Goal: Transaction & Acquisition: Purchase product/service

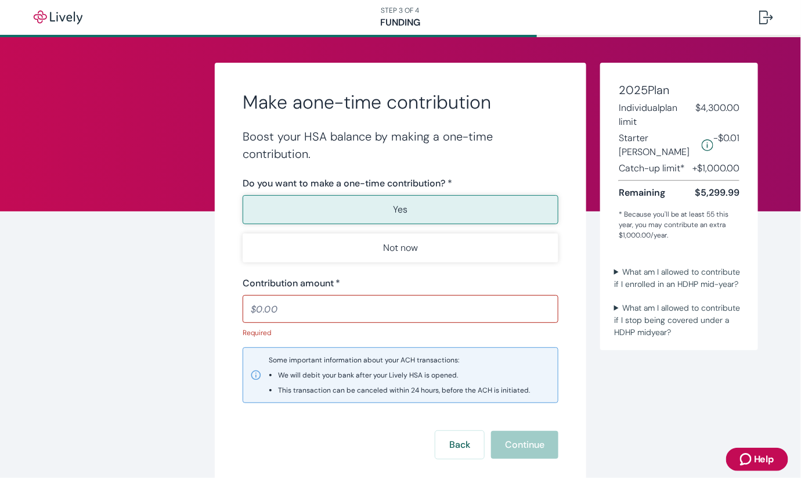
click at [278, 310] on input "Contribution amount   *" at bounding box center [401, 308] width 316 height 23
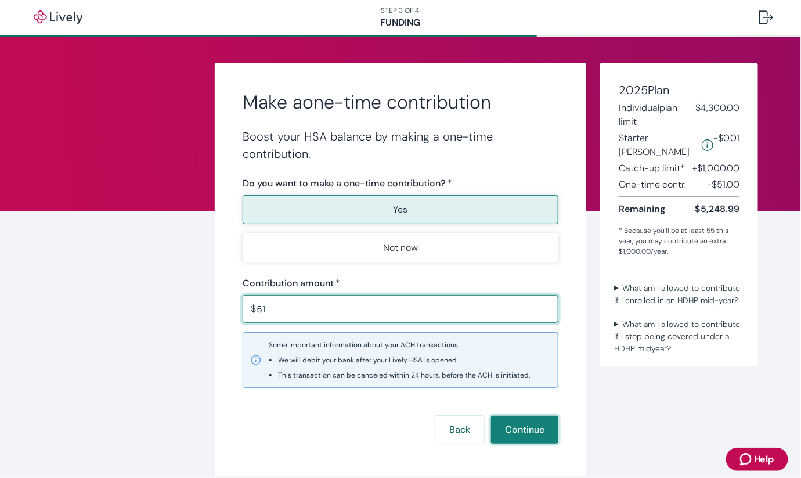
click at [513, 428] on button "Continue" at bounding box center [524, 430] width 67 height 28
type input "51.00"
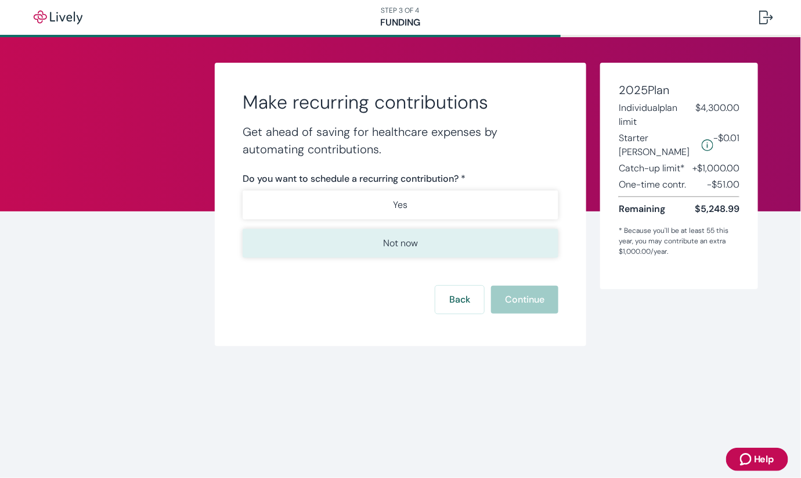
click at [419, 246] on button "Not now" at bounding box center [401, 243] width 316 height 29
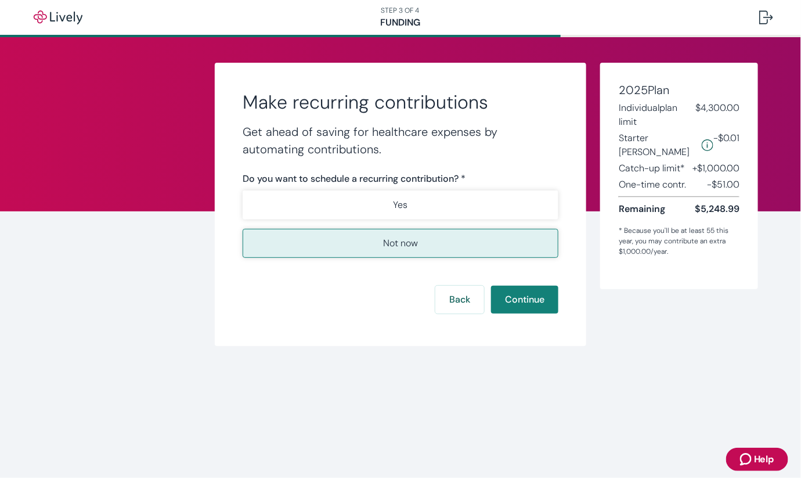
click at [419, 246] on button "Not now" at bounding box center [401, 243] width 316 height 29
click at [405, 243] on p "Not now" at bounding box center [400, 243] width 35 height 14
click at [534, 304] on button "Continue" at bounding box center [524, 300] width 67 height 28
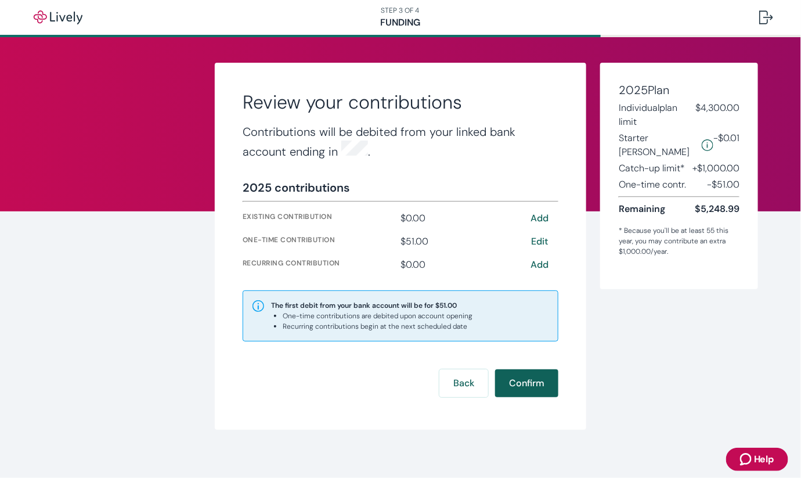
click at [525, 380] on button "Confirm" at bounding box center [526, 383] width 63 height 28
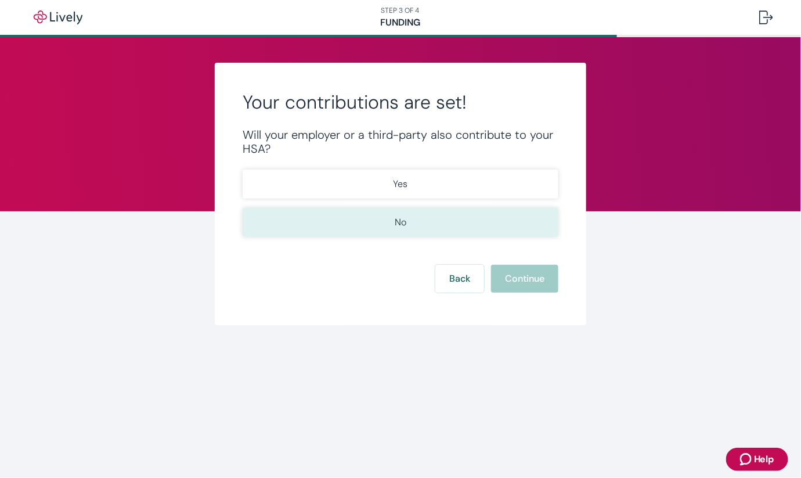
click at [401, 229] on button "No" at bounding box center [401, 222] width 316 height 29
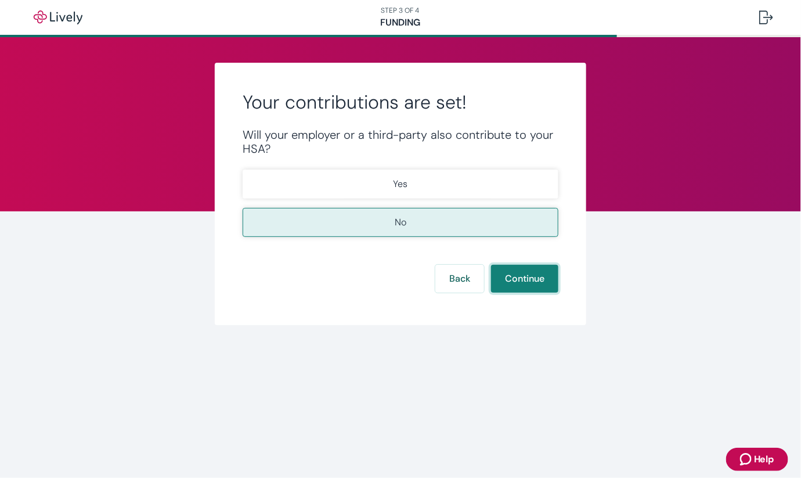
click at [524, 271] on button "Continue" at bounding box center [524, 279] width 67 height 28
click at [524, 272] on button "Continue" at bounding box center [524, 279] width 67 height 28
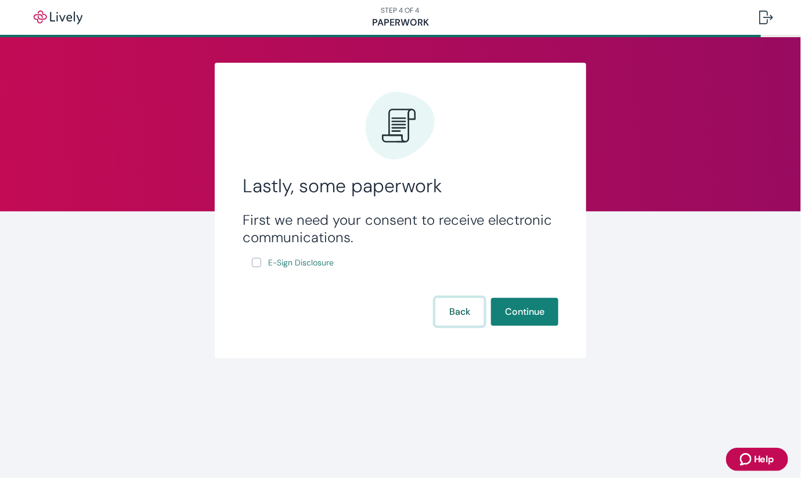
click at [459, 319] on button "Back" at bounding box center [459, 312] width 49 height 28
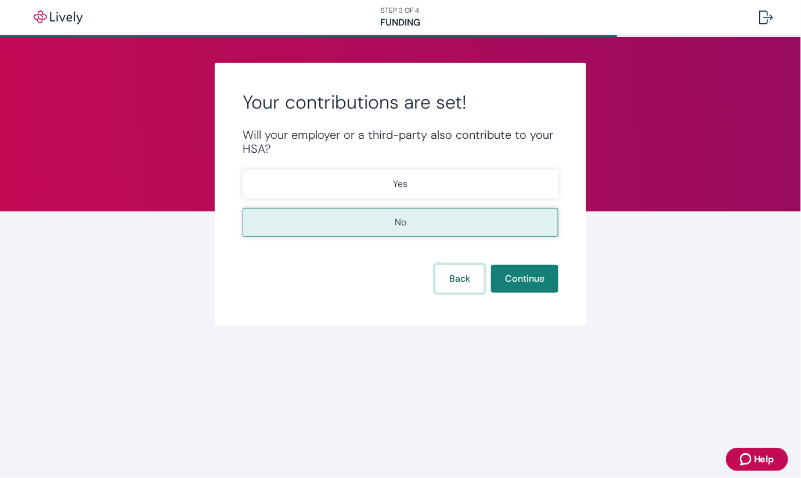
click at [448, 274] on button "Back" at bounding box center [459, 279] width 49 height 28
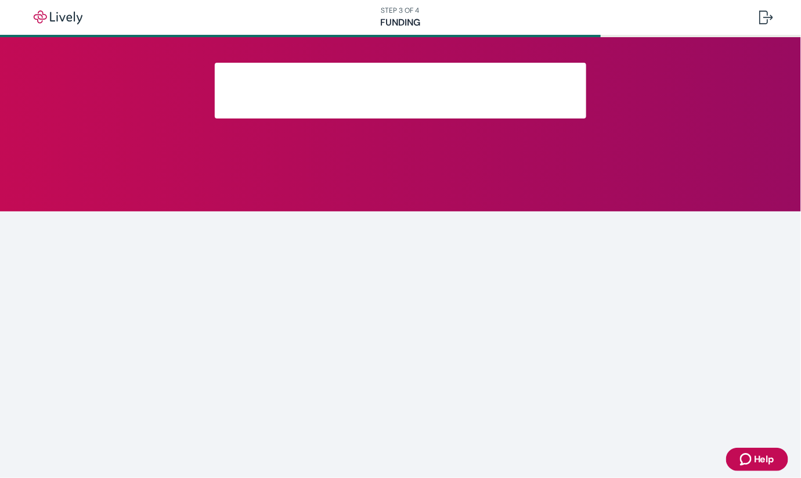
click at [776, 456] on button "Help" at bounding box center [757, 459] width 62 height 23
drag, startPoint x: 776, startPoint y: 456, endPoint x: 764, endPoint y: 458, distance: 11.7
click at [776, 455] on button "Help" at bounding box center [757, 459] width 62 height 23
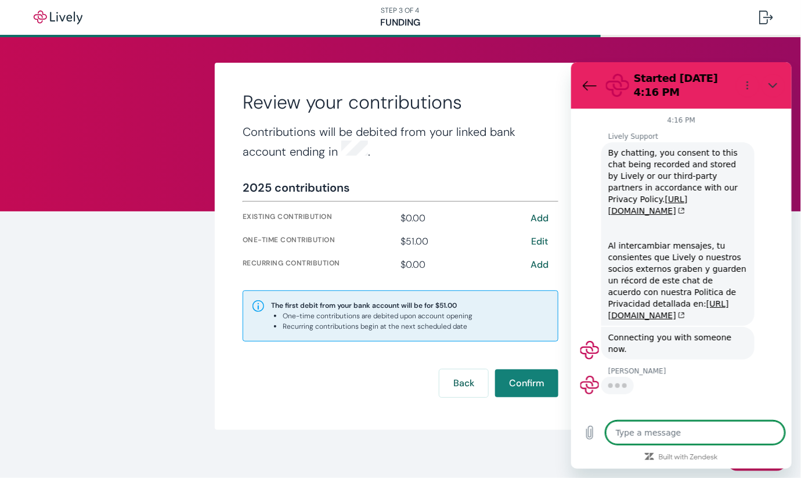
type textarea "x"
click at [655, 433] on textarea at bounding box center [695, 431] width 179 height 23
type textarea "H"
type textarea "x"
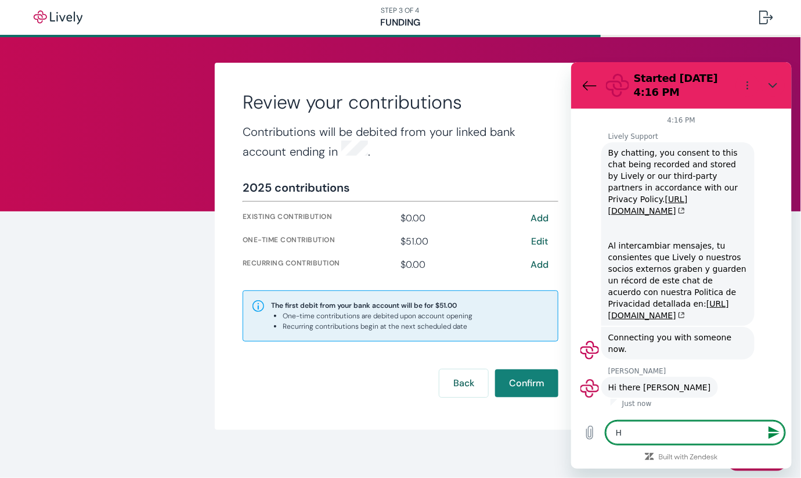
type textarea "He"
type textarea "x"
type textarea "Hel"
type textarea "x"
type textarea "Hell"
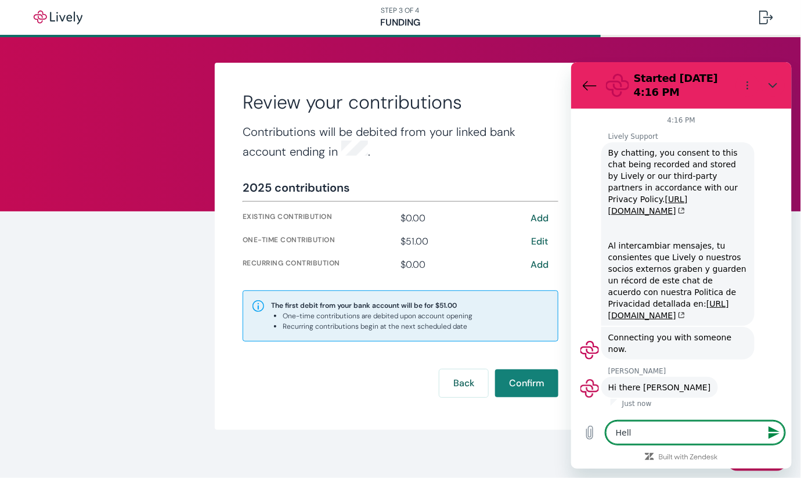
type textarea "x"
type textarea "Hello"
type textarea "x"
type textarea "Hello."
type textarea "x"
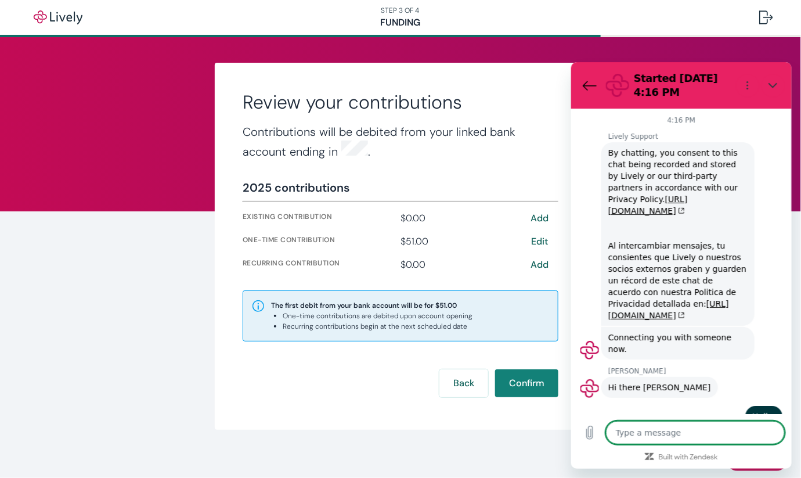
type textarea "x"
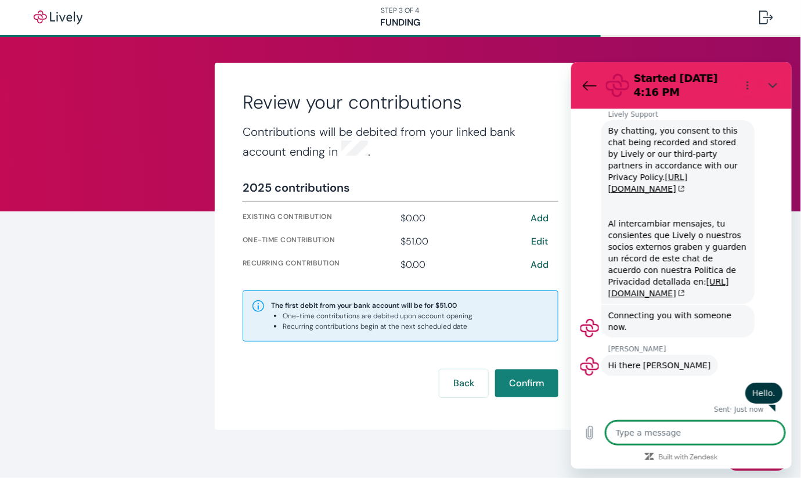
scroll to position [24, 0]
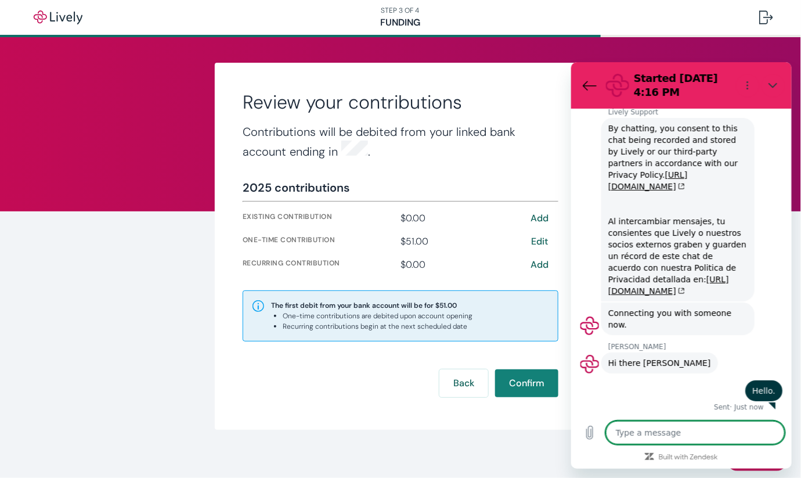
type textarea "I"
type textarea "x"
type textarea "I"
type textarea "x"
type textarea "I j"
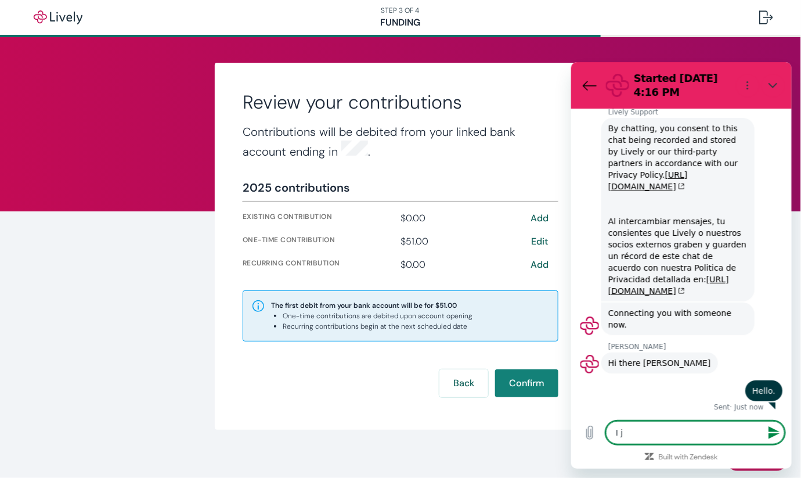
type textarea "x"
type textarea "I ju"
type textarea "x"
type textarea "I jus"
type textarea "x"
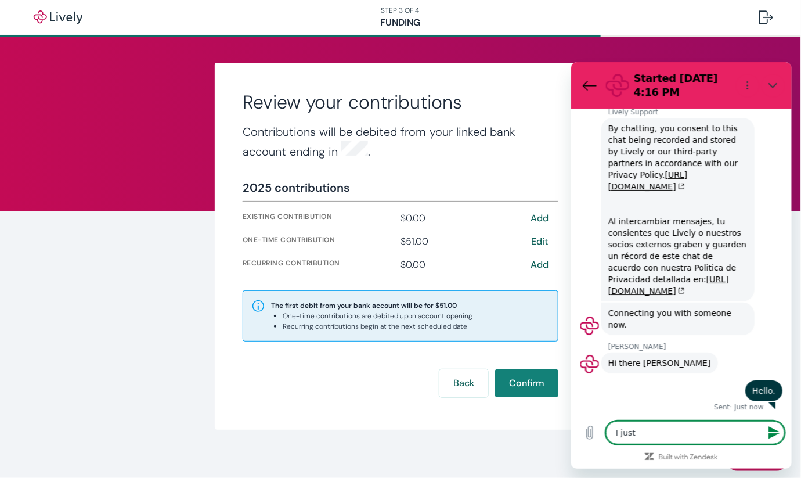
type textarea "I just"
type textarea "x"
type textarea "I just t"
type textarea "x"
type textarea "I just tr"
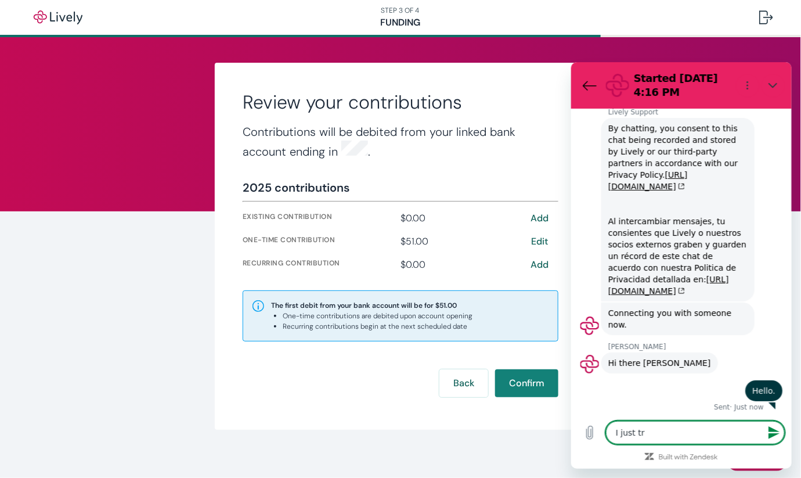
type textarea "x"
type textarea "I just tri"
type textarea "x"
type textarea "I just trie"
type textarea "x"
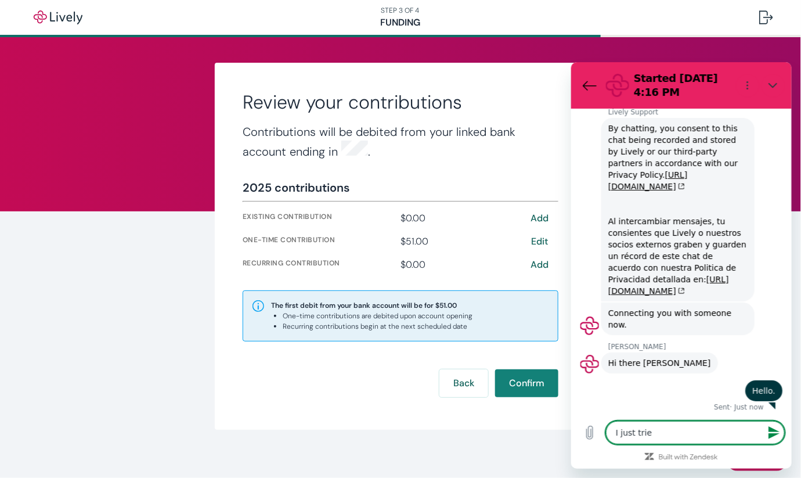
type textarea "I just tried"
type textarea "x"
type textarea "I just tried t"
type textarea "x"
type textarea "I just tried to"
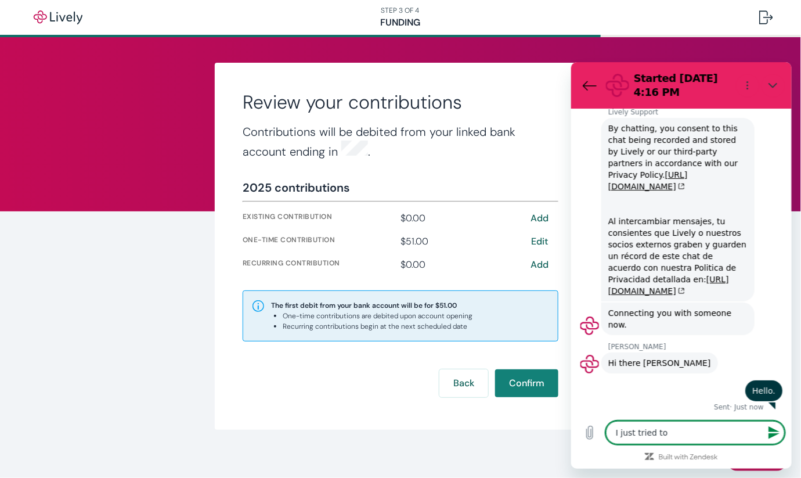
type textarea "x"
type textarea "I just tried to"
type textarea "x"
type textarea "I just tried to c"
type textarea "x"
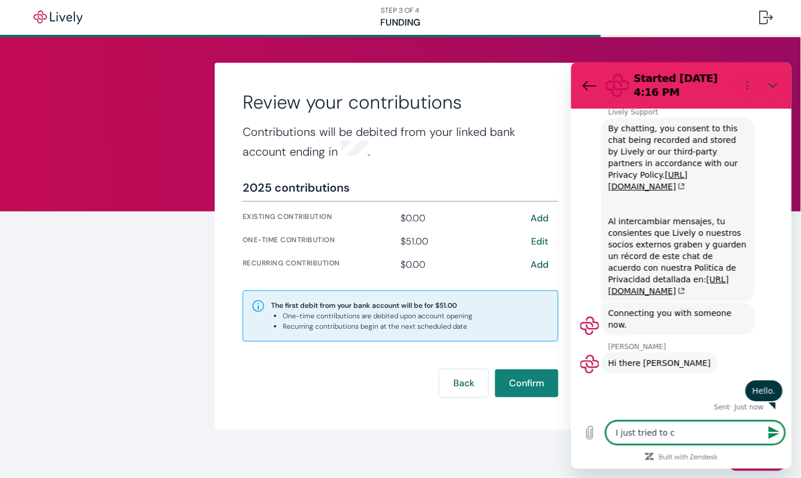
type textarea "I just tried to co"
type textarea "x"
type textarea "I just tried to con"
type textarea "x"
type textarea "I just tried to cont"
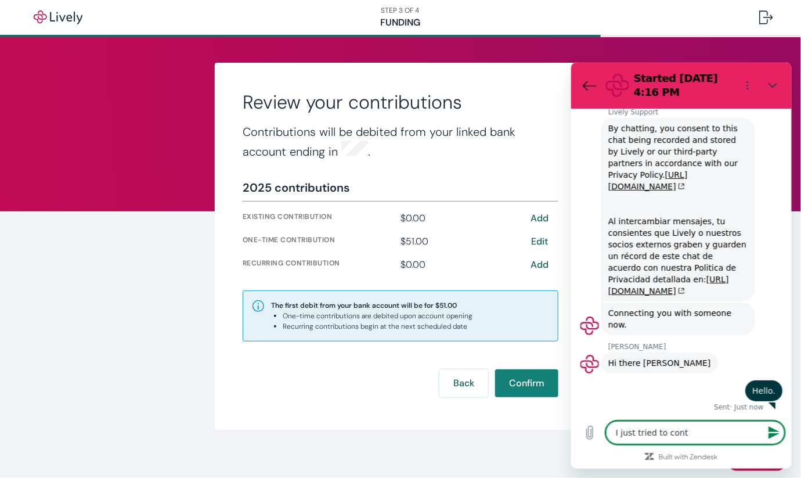
type textarea "x"
type textarea "I just tried to contr"
type textarea "x"
type textarea "I just tried to contri"
type textarea "x"
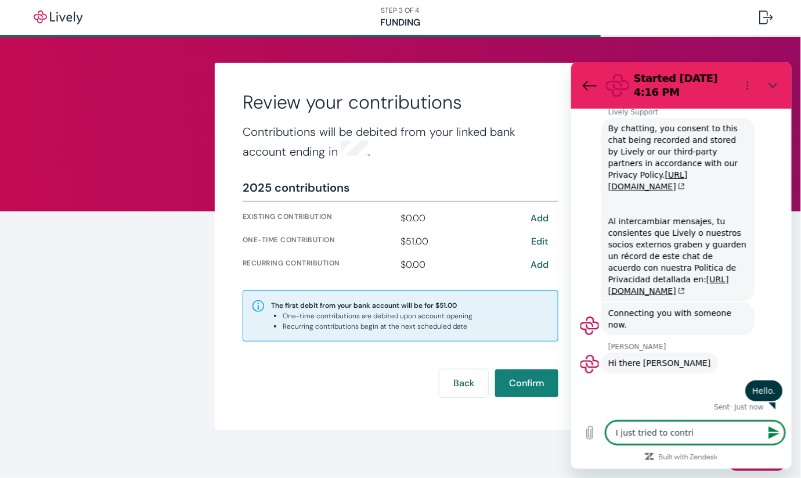
type textarea "I just tried to contrib"
type textarea "x"
type textarea "I just tried to contribu"
type textarea "x"
type textarea "I just tried to contribut"
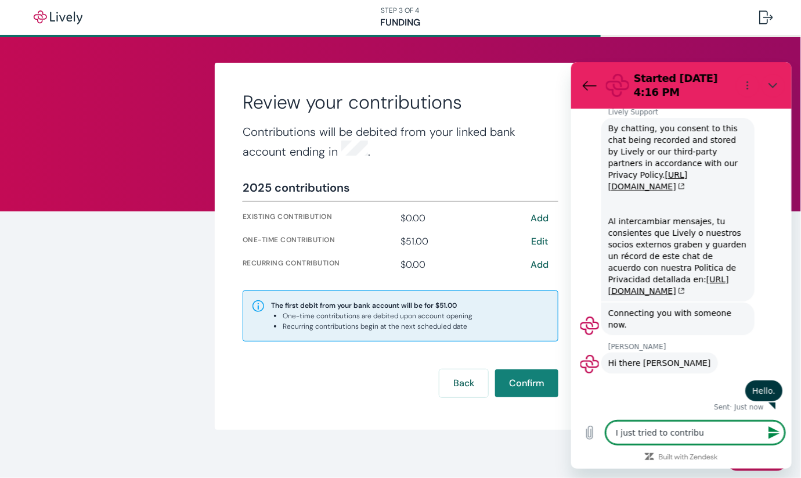
type textarea "x"
type textarea "I just tried to contribute"
type textarea "x"
type textarea "I just tried to contribute"
type textarea "x"
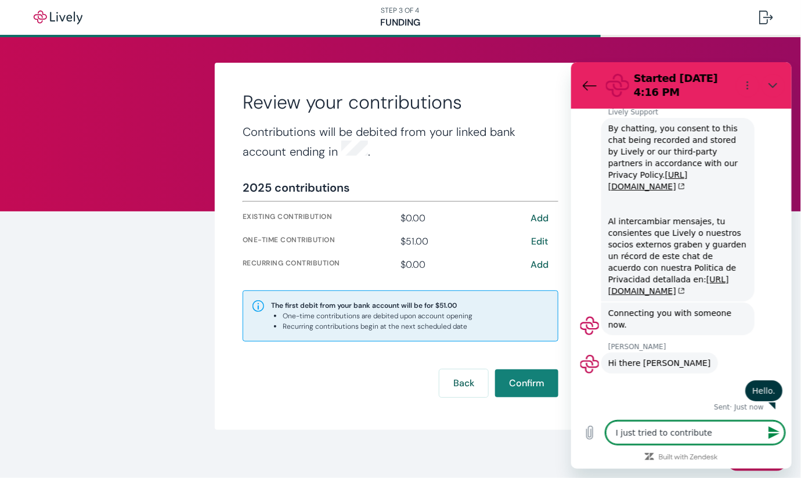
type textarea "I just tried to contribute $"
type textarea "x"
type textarea "I just tried to contribute $5"
type textarea "x"
type textarea "I just tried to contribute $51"
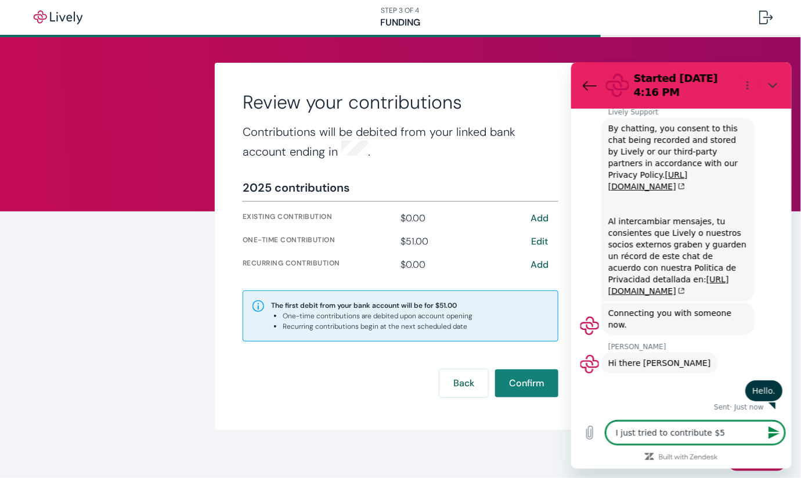
type textarea "x"
type textarea "I just tried to contribute $51"
type textarea "x"
type textarea "I just tried to contribute $51"
type textarea "x"
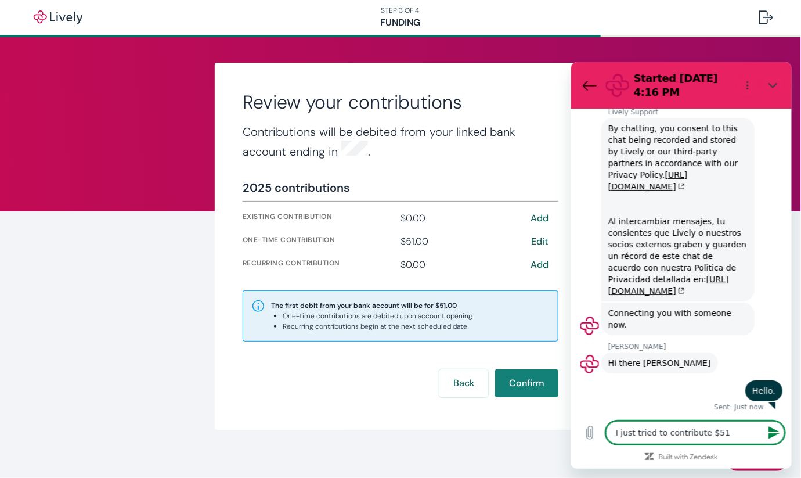
type textarea "I just tried to contribute $51,"
type textarea "x"
type textarea "I just tried to contribute $51,"
type textarea "x"
type textarea "I just tried to contribute $51, b"
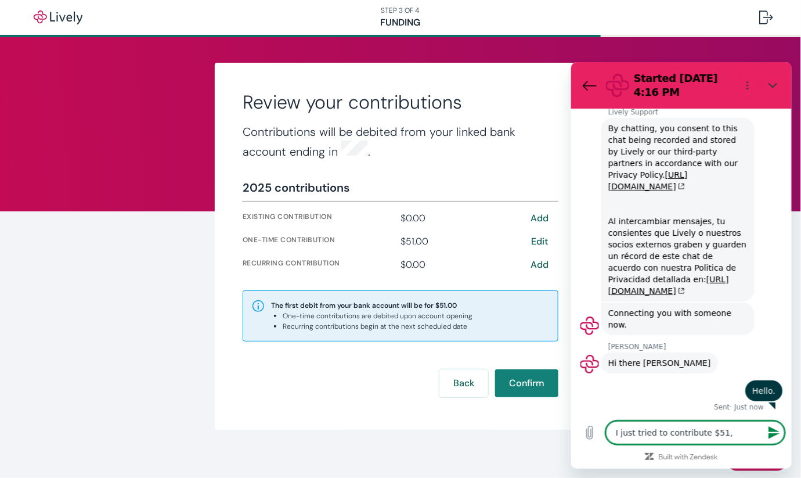
type textarea "x"
type textarea "I just tried to contribute $51, bu"
type textarea "x"
type textarea "I just tried to contribute $51, but"
type textarea "x"
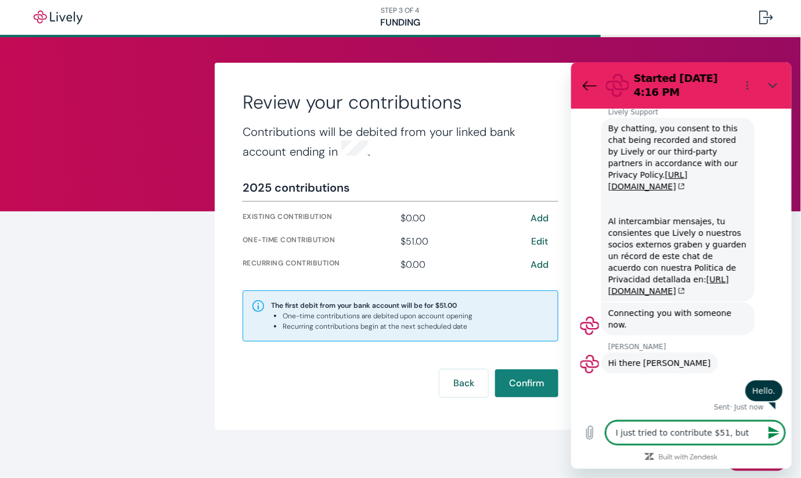
type textarea "I just tried to contribute $51, but"
type textarea "x"
type textarea "I just tried to contribute $51, but a"
type textarea "x"
type textarea "I just tried to contribute $51, but afte"
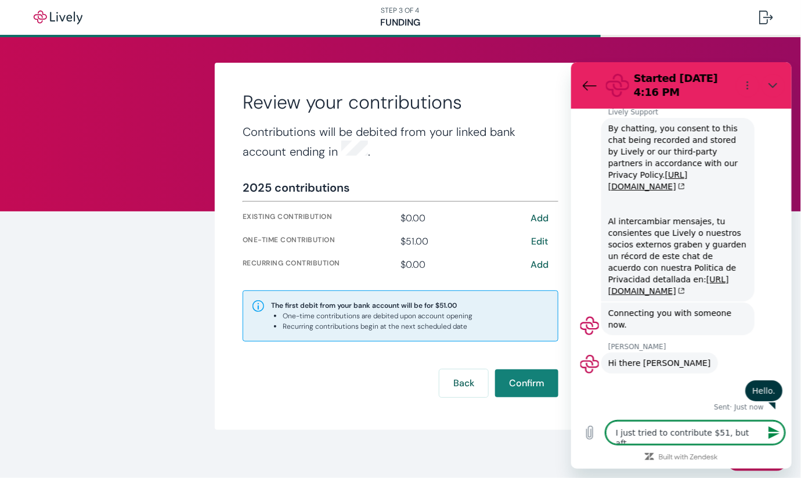
type textarea "x"
type textarea "I just tried to contribute $51, but after"
type textarea "x"
type textarea "I just tried to contribute $51, but after I"
type textarea "x"
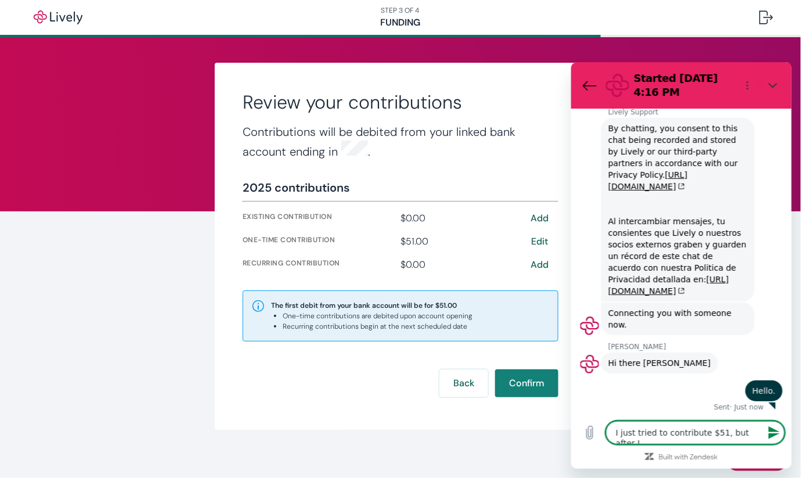
type textarea "I just tried to contribute $51, but after I"
type textarea "x"
type textarea "I just tried to contribute $51, but after I p"
type textarea "x"
type textarea "I just tried to contribute $51, but after I pu"
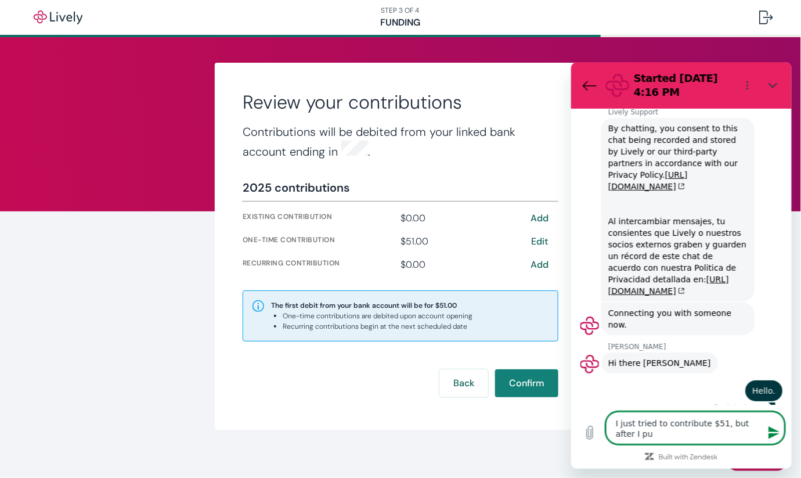
type textarea "x"
type textarea "I just tried to contribute $51, but after I pus"
type textarea "x"
type textarea "I just tried to contribute $51, but after I push"
type textarea "x"
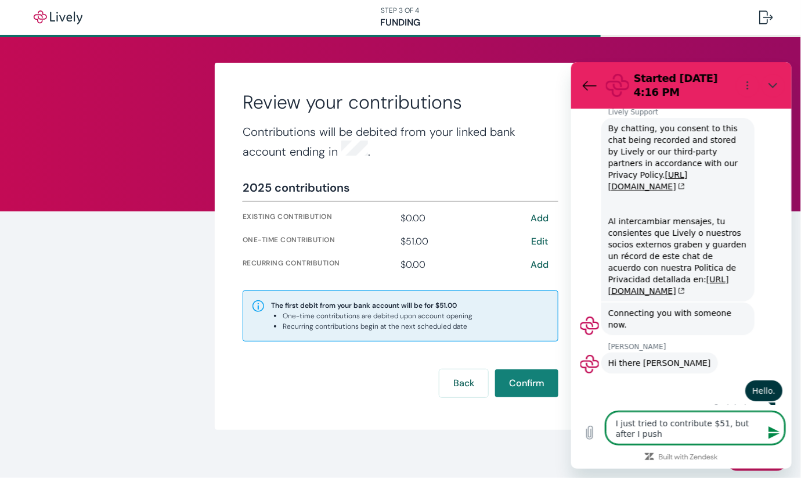
type textarea "I just tried to contribute $51, but after I push"
type textarea "x"
type textarea "I just tried to contribute $51, but after I push"
type textarea "x"
type textarea "I just tried to contribute $51, but after I pus"
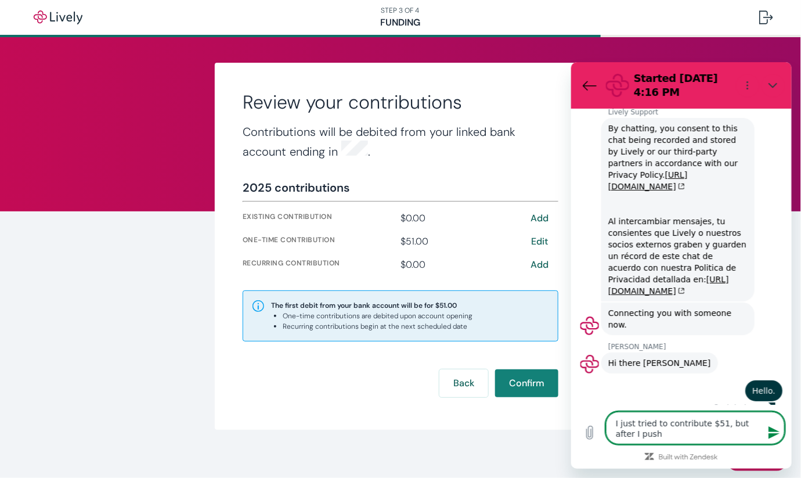
type textarea "x"
type textarea "I just tried to contribute $51, but after I pu"
type textarea "x"
type textarea "I just tried to contribute $51, but after I p"
type textarea "x"
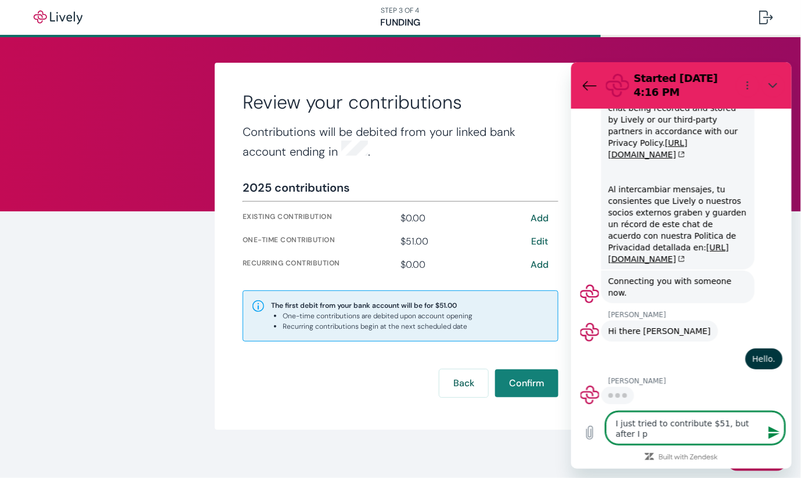
type textarea "I just tried to contribute $51, but after I"
type textarea "x"
type textarea "I just tried to contribute $51, but after I"
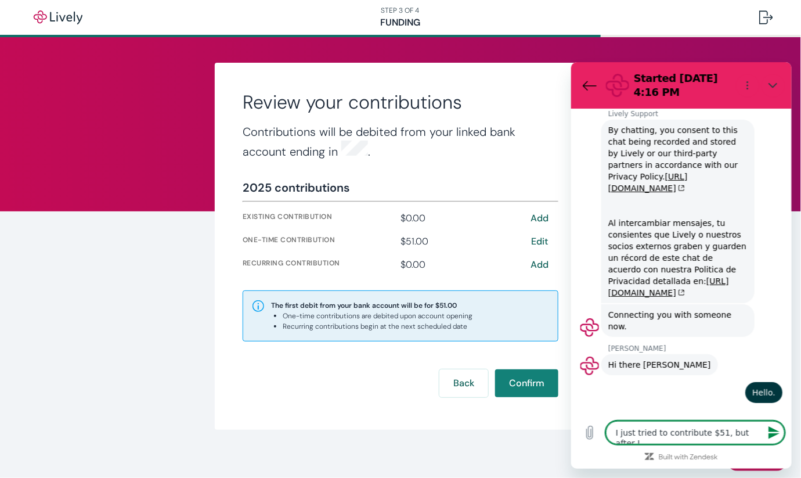
type textarea "x"
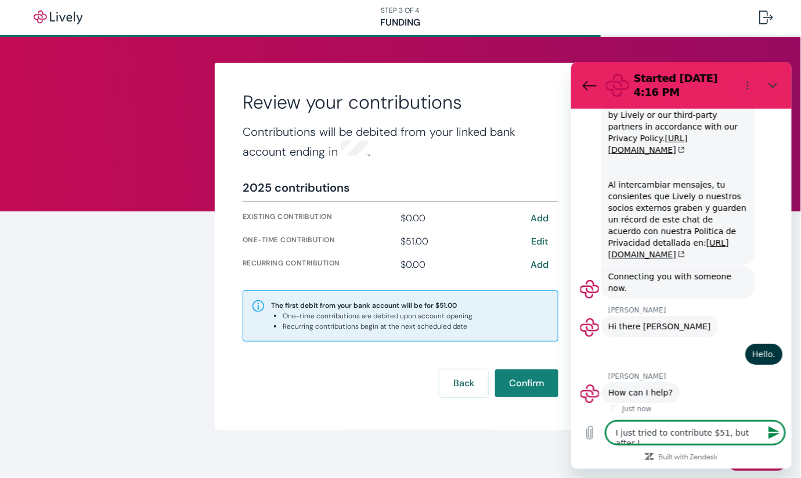
scroll to position [63, 0]
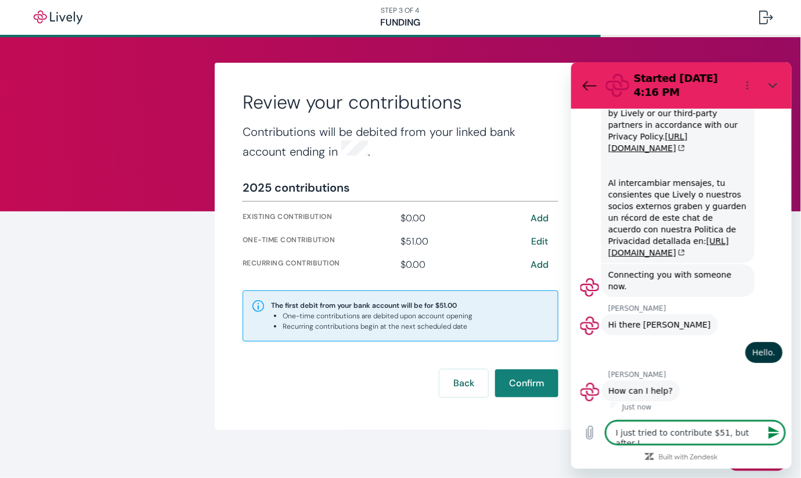
type textarea "I just tried to contribute $51, but after I"
type textarea "x"
type textarea "I just tried to contribute $51, but after I c"
type textarea "x"
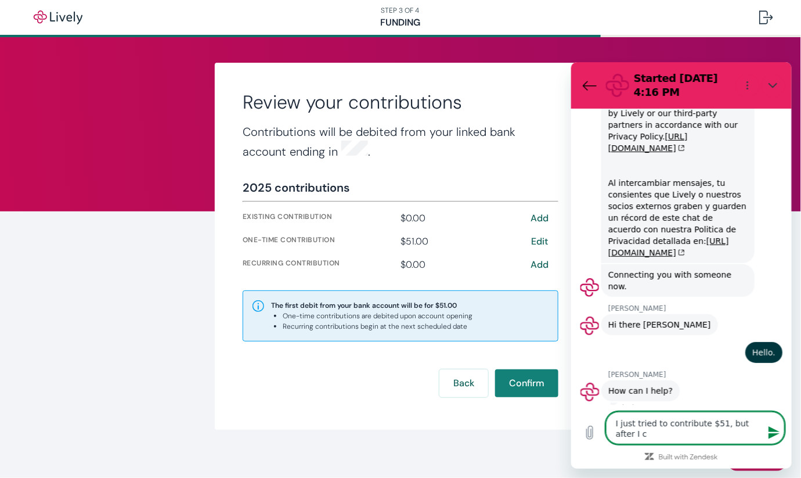
type textarea "I just tried to contribute $51, but after I cl"
type textarea "x"
type textarea "I just tried to contribute $51, but after I clo"
type textarea "x"
type textarea "I just tried to contribute $51, but after I cloq"
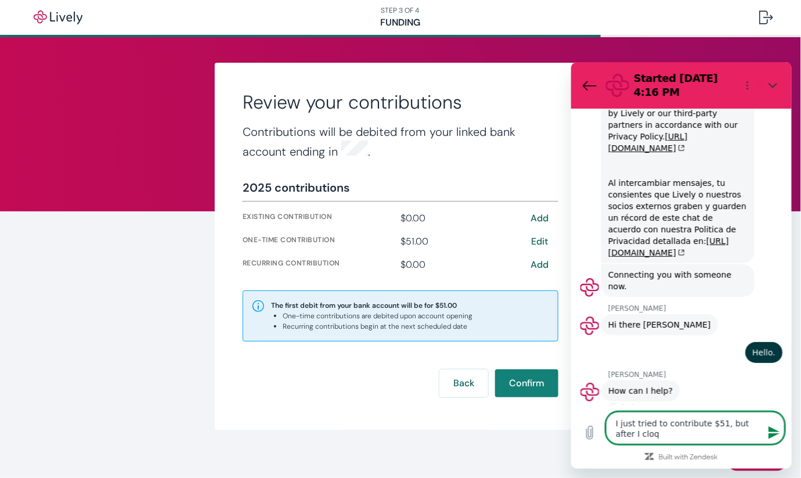
type textarea "x"
type textarea "I just tried to contribute $51, but after I clo"
type textarea "x"
type textarea "I just tried to contribute $51, but after I cl"
type textarea "x"
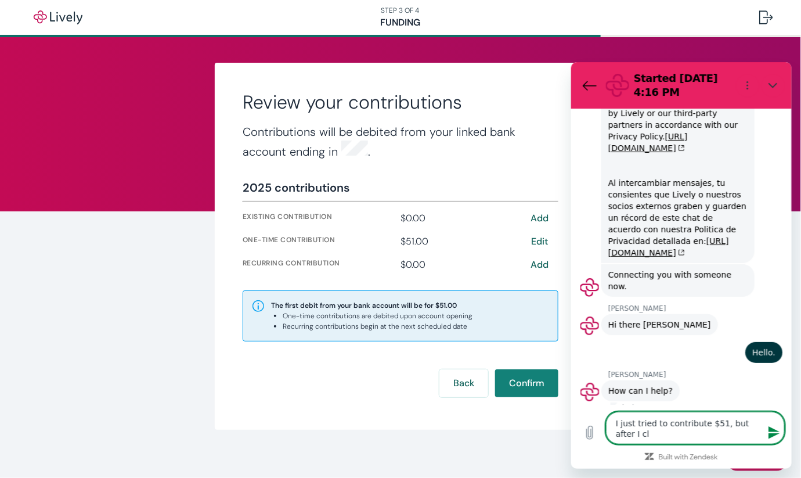
type textarea "I just tried to contribute $51, but after I cli"
type textarea "x"
type textarea "I just tried to contribute $51, but after I clic"
type textarea "x"
type textarea "I just tried to contribute $51, but after I click"
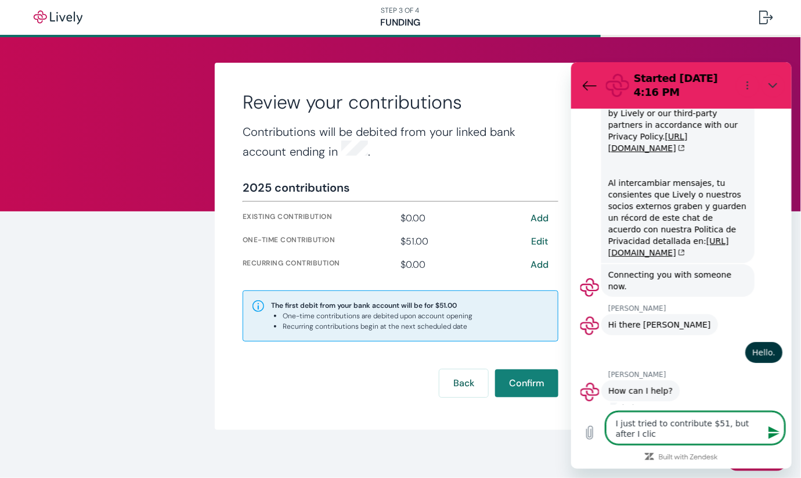
type textarea "x"
type textarea "I just tried to contribute $51, but after I click"
type textarea "x"
type textarea "I just tried to contribute $51, but after I click o"
type textarea "x"
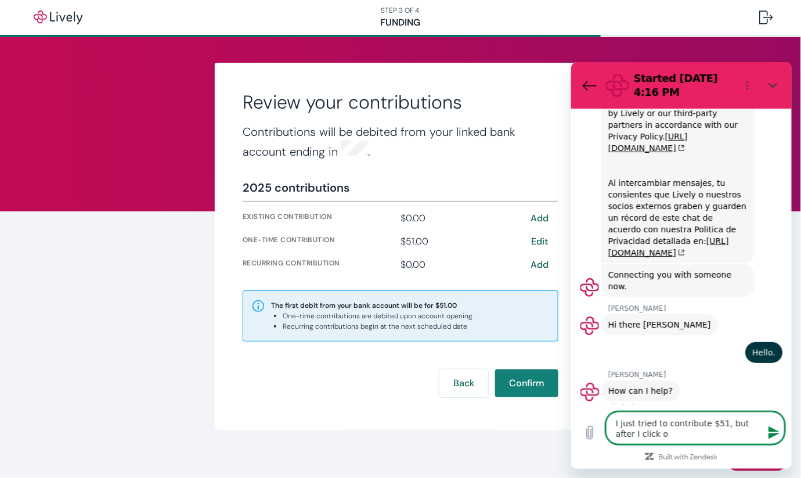
type textarea "I just tried to contribute $51, but after I click on"
type textarea "x"
type textarea "I just tried to contribute $51, but after I click on"
type textarea "x"
type textarea "I just tried to contribute $51, but after I click on C"
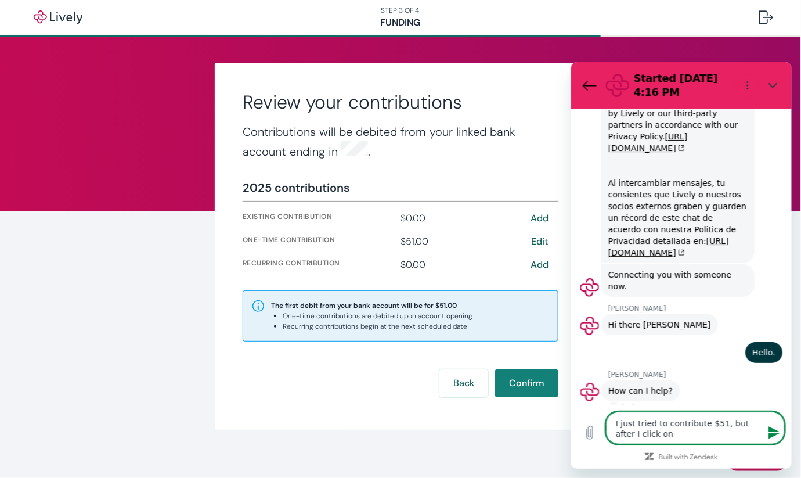
type textarea "x"
type textarea "I just tried to contribute $51, but after I click on Co"
type textarea "x"
type textarea "I just tried to contribute $51, but after I click on Con"
type textarea "x"
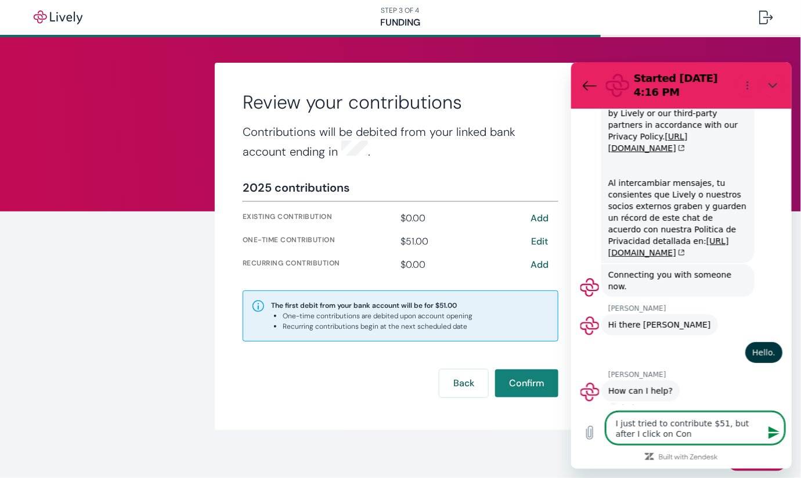
type textarea "I just tried to contribute $51, but after I click on Conf"
type textarea "x"
type textarea "I just tried to contribute $51, but after I click on Confi"
type textarea "x"
type textarea "I just tried to contribute $51, but after I click on Confir"
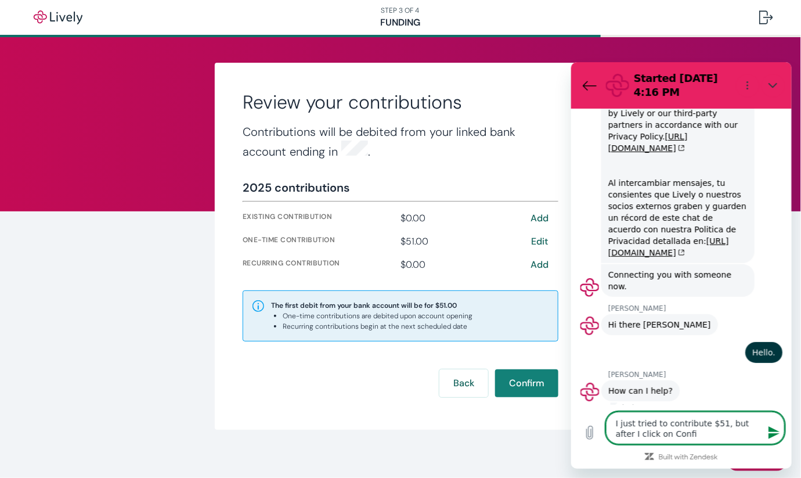
type textarea "x"
type textarea "I just tried to contribute $51, but after I click on Confirm"
type textarea "x"
type textarea "I just tried to contribute $51, but after I click on Confirm"
type textarea "x"
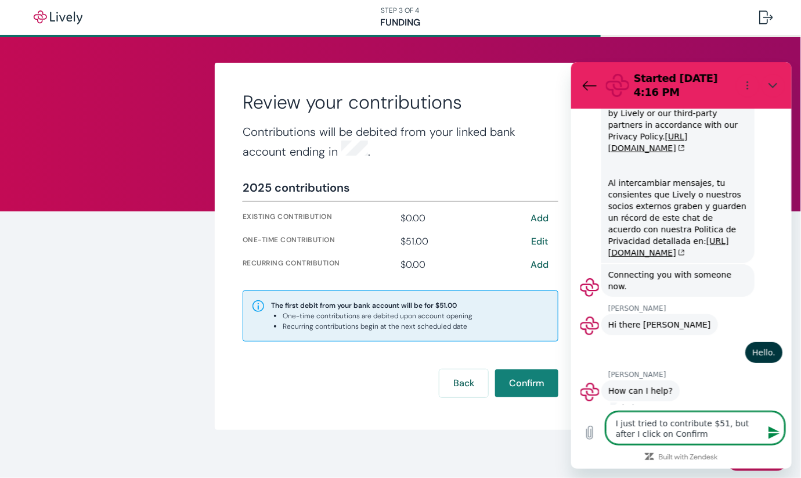
type textarea "I just tried to contribute $51, but after I click on Confirm b"
type textarea "x"
type textarea "I just tried to contribute $51, but after I click on Confirm bu"
type textarea "x"
type textarea "I just tried to contribute $51, but after I click on Confirm but"
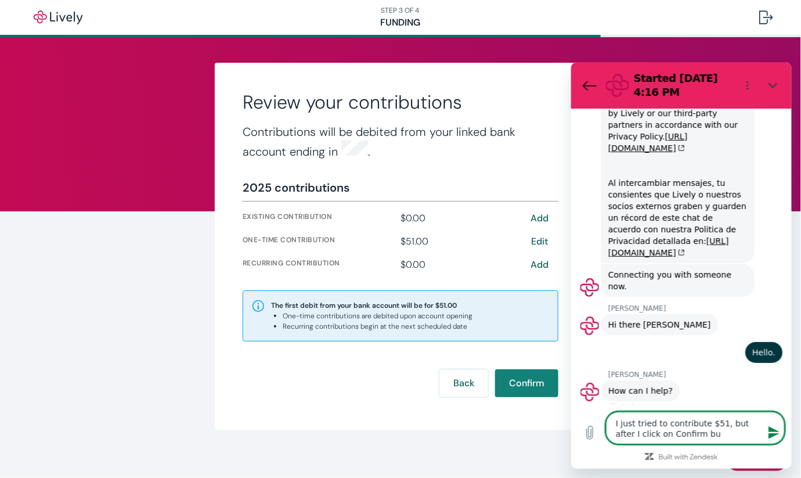
type textarea "x"
type textarea "I just tried to contribute $51, but after I click on Confirm butt"
type textarea "x"
type textarea "I just tried to contribute $51, but after I click on Confirm butto"
type textarea "x"
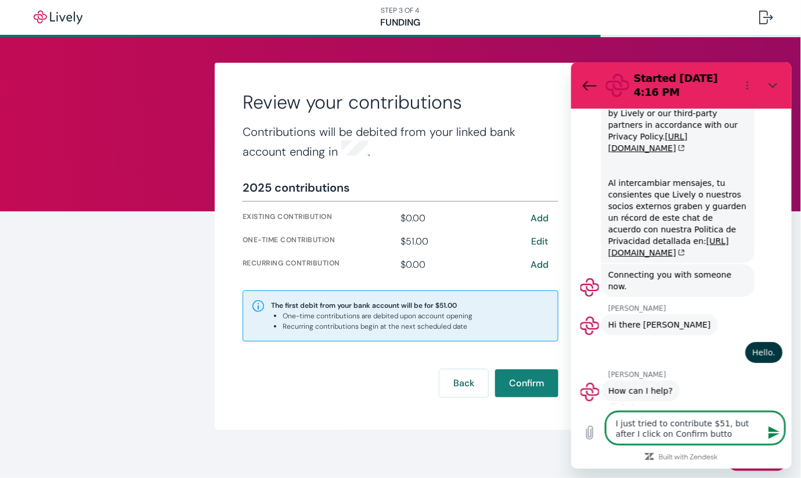
type textarea "I just tried to contribute $51, but after I click on Confirm button"
type textarea "x"
type textarea "I just tried to contribute $51, but after I click on Confirm button"
type textarea "x"
type textarea "I just tried to contribute $51, but after I click on Confirm button I"
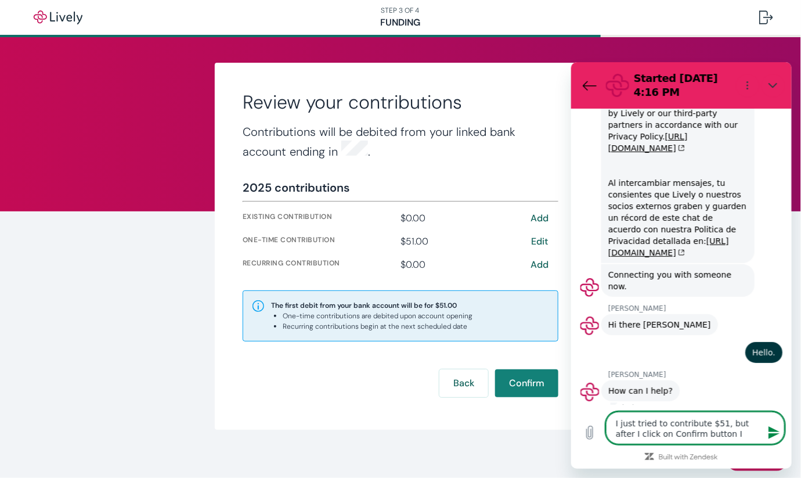
type textarea "x"
type textarea "I just tried to contribute $51, but after I click on Confirm button I"
type textarea "x"
type textarea "I just tried to contribute $51, but after I click on Confirm button I g"
type textarea "x"
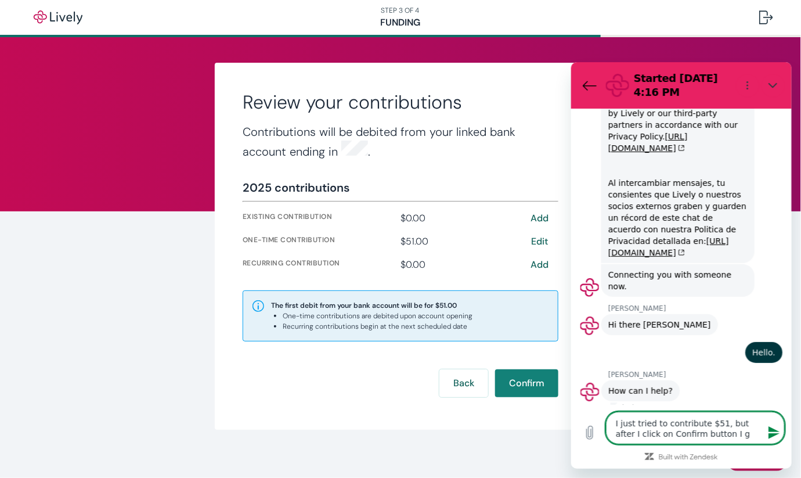
type textarea "I just tried to contribute $51, but after I click on Confirm button I go"
type textarea "x"
type textarea "I just tried to contribute $51, but after I click on Confirm button I got"
type textarea "x"
type textarea "I just tried to contribute $51, but after I click on Confirm button I got"
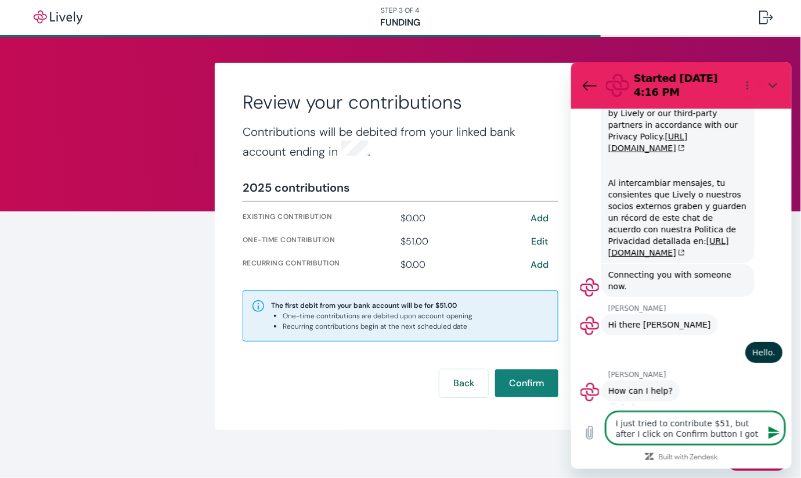
type textarea "x"
type textarea "I just tried to contribute $51, but after I click on Confirm button I got m"
type textarea "x"
type textarea "I just tried to contribute $51, but after I click on Confirm button I got me"
type textarea "x"
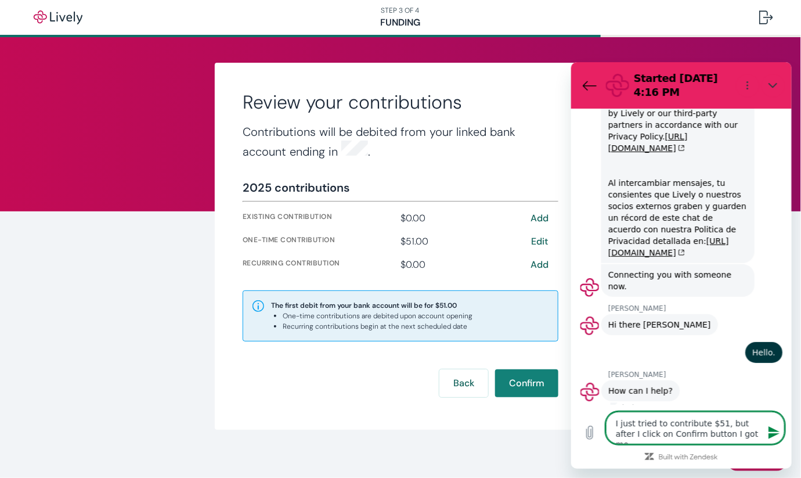
type textarea "I just tried to contribute $51, but after I click on Confirm button I got mes"
type textarea "x"
type textarea "I just tried to contribute $51, but after I click on Confirm button I got mess"
type textarea "x"
type textarea "I just tried to contribute $51, but after I click on Confirm button I got messa"
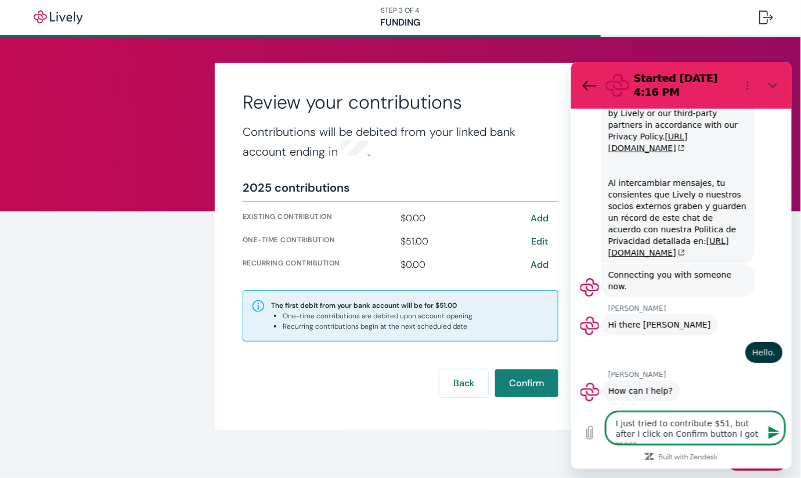
type textarea "x"
type textarea "I just tried to contribute $51, but after I click on Confirm button I got messag"
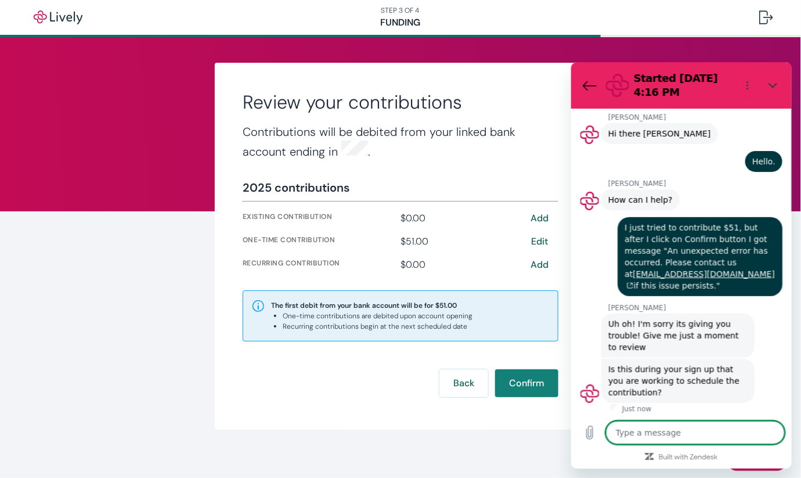
scroll to position [255, 0]
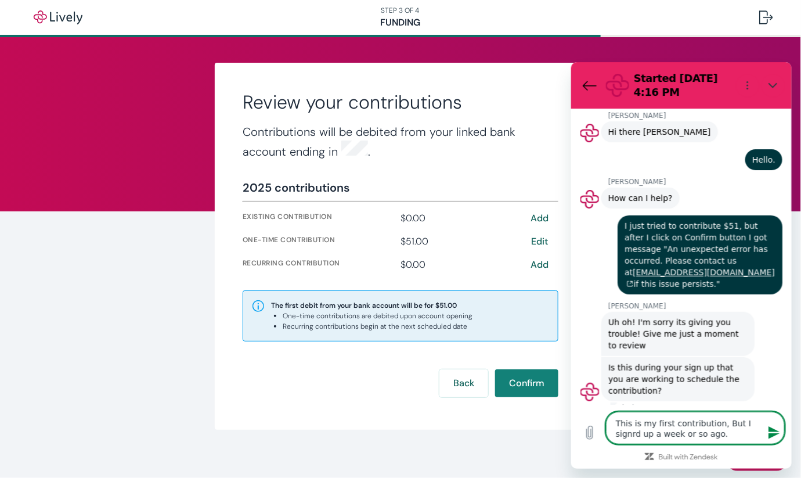
click at [755, 423] on textarea "This is my first contribution, But I signrd up a week or so ago." at bounding box center [695, 427] width 179 height 33
click at [772, 431] on icon "Send message" at bounding box center [774, 432] width 14 height 14
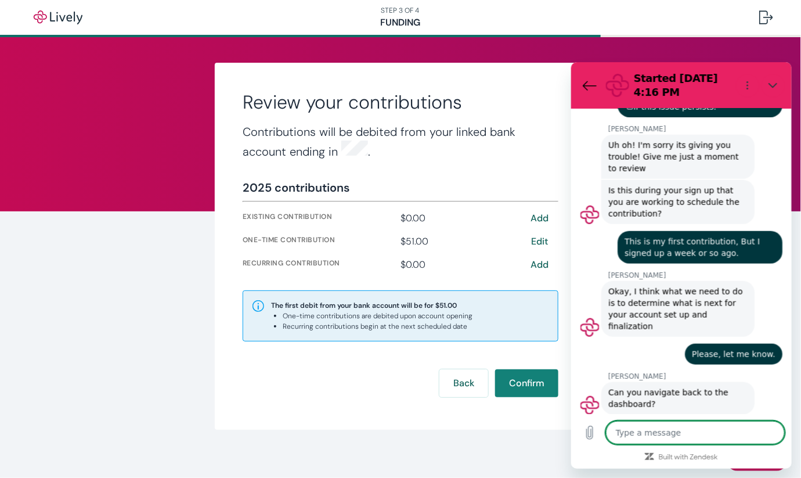
scroll to position [434, 0]
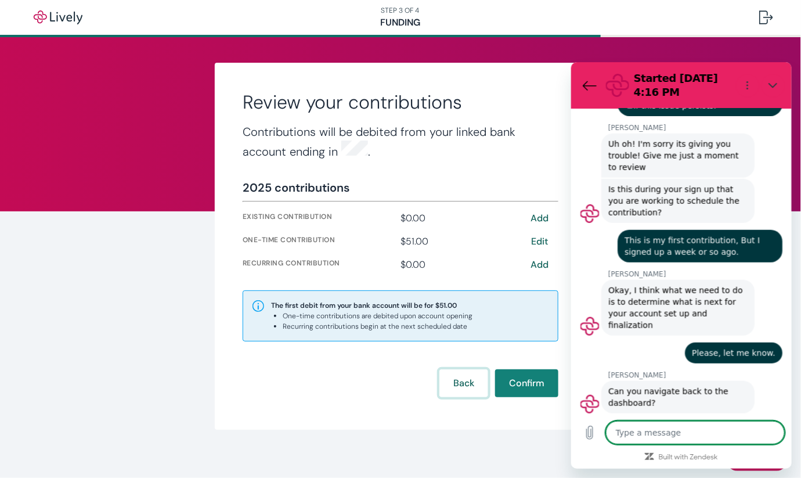
click at [460, 381] on button "Back" at bounding box center [464, 383] width 49 height 28
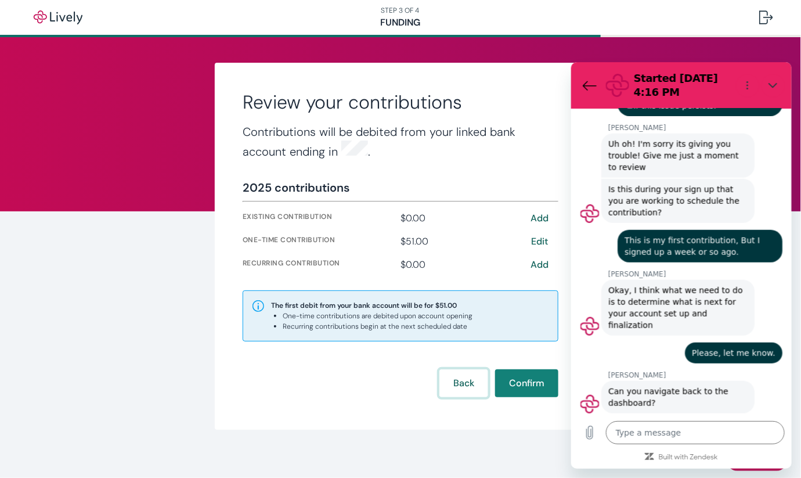
click at [453, 380] on button "Back" at bounding box center [464, 383] width 49 height 28
click at [630, 433] on textarea at bounding box center [695, 431] width 179 height 23
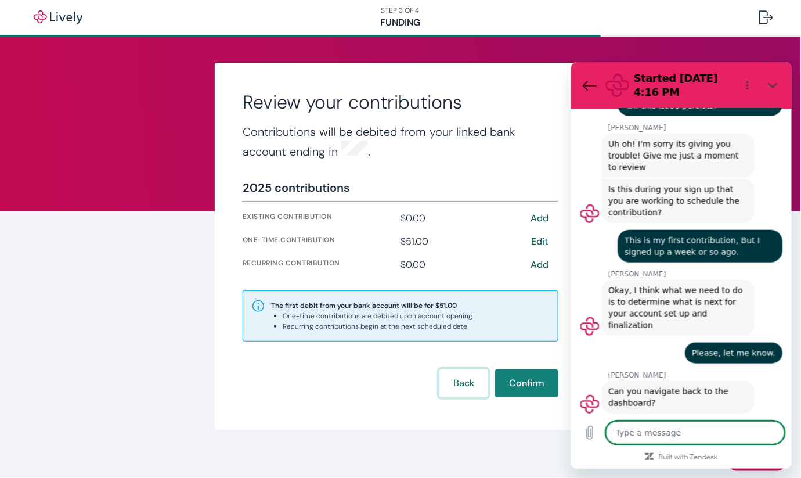
click at [459, 384] on button "Back" at bounding box center [464, 383] width 49 height 28
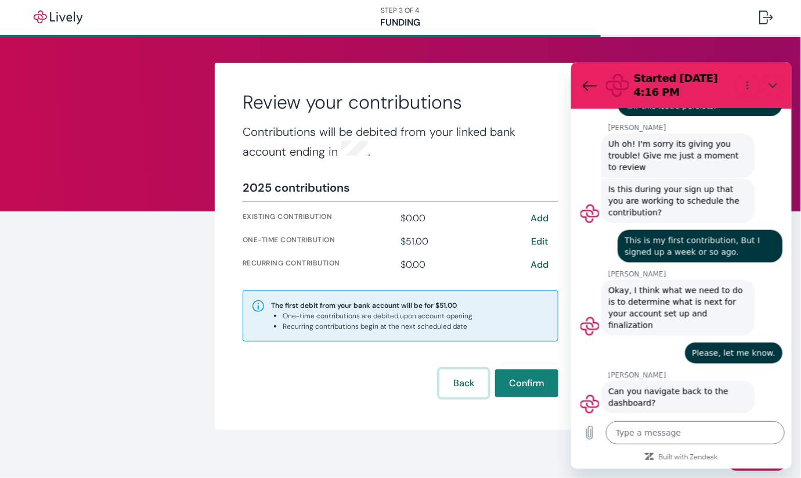
click at [459, 383] on button "Back" at bounding box center [464, 383] width 49 height 28
click at [458, 381] on button "Back" at bounding box center [464, 383] width 49 height 28
click at [646, 434] on textarea at bounding box center [695, 431] width 179 height 23
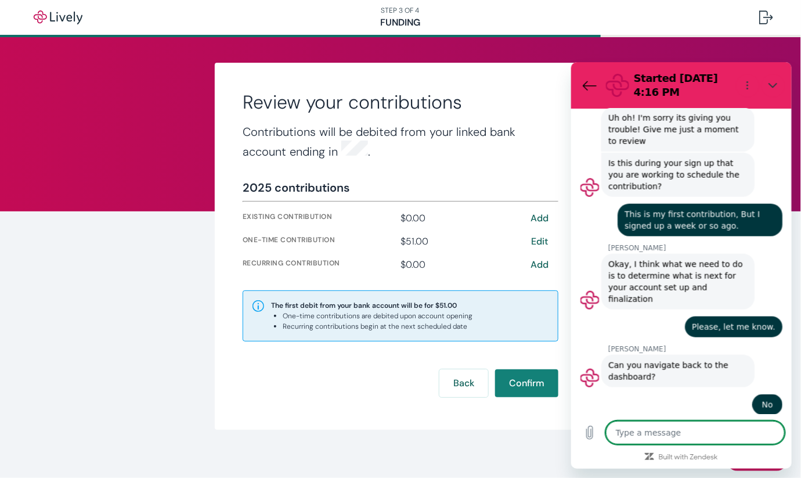
scroll to position [462, 0]
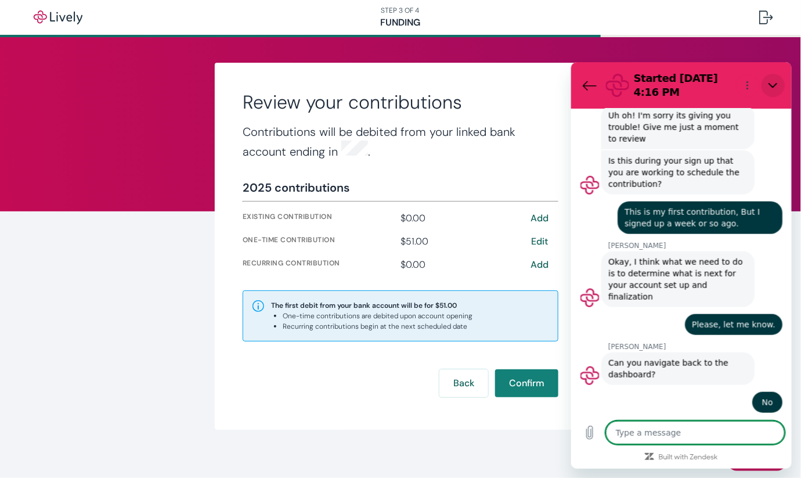
click at [772, 86] on icon "Close" at bounding box center [772, 84] width 9 height 5
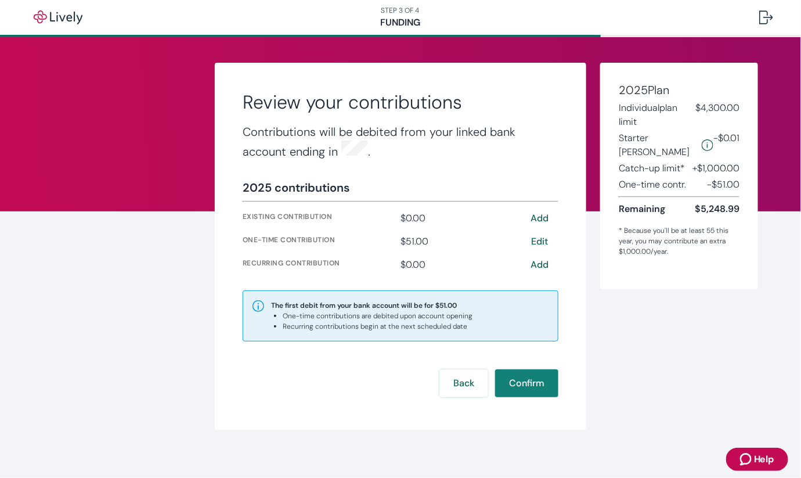
click at [771, 465] on span "Help" at bounding box center [764, 459] width 20 height 14
click at [770, 465] on span "Help" at bounding box center [764, 459] width 20 height 14
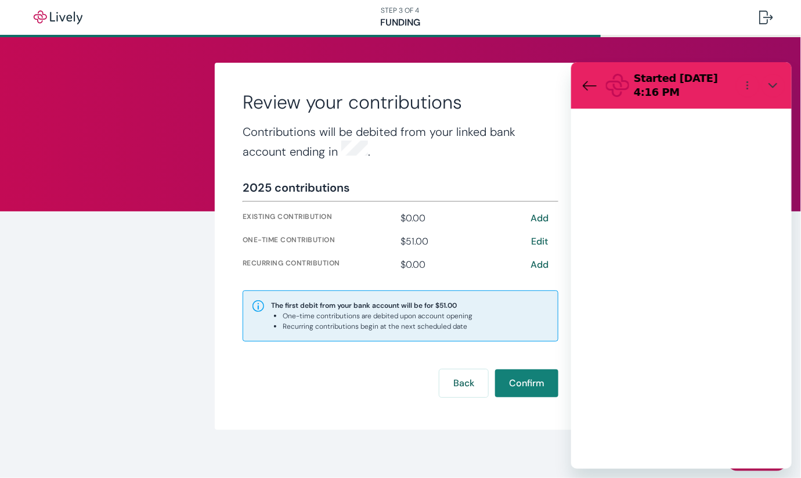
click at [767, 463] on div "Loading conversation" at bounding box center [681, 288] width 221 height 360
drag, startPoint x: 767, startPoint y: 123, endPoint x: 765, endPoint y: 460, distance: 337.9
click at [767, 462] on div "Loading conversation" at bounding box center [681, 288] width 221 height 360
click at [595, 81] on icon "Back to the conversation list" at bounding box center [589, 85] width 13 height 9
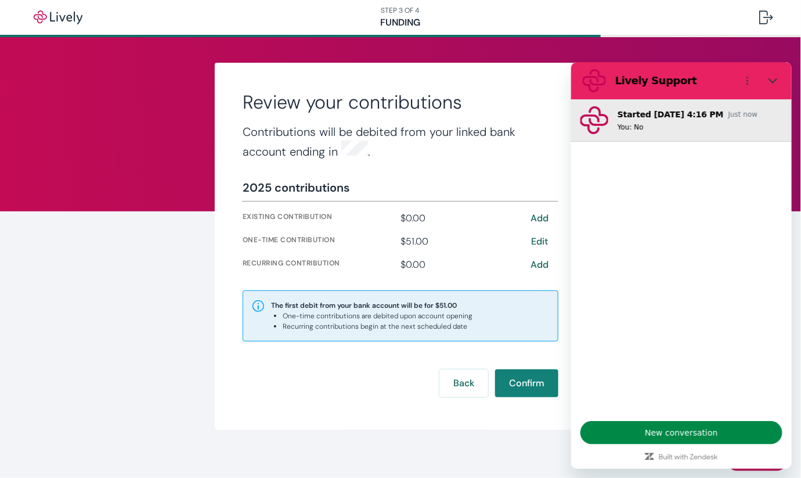
click at [640, 113] on p "Started Sep 10 at 4:16 PM" at bounding box center [670, 114] width 106 height 12
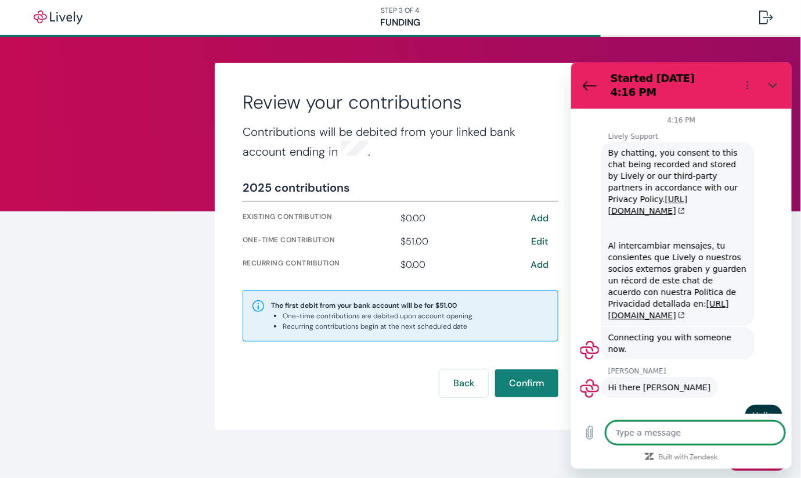
scroll to position [531, 0]
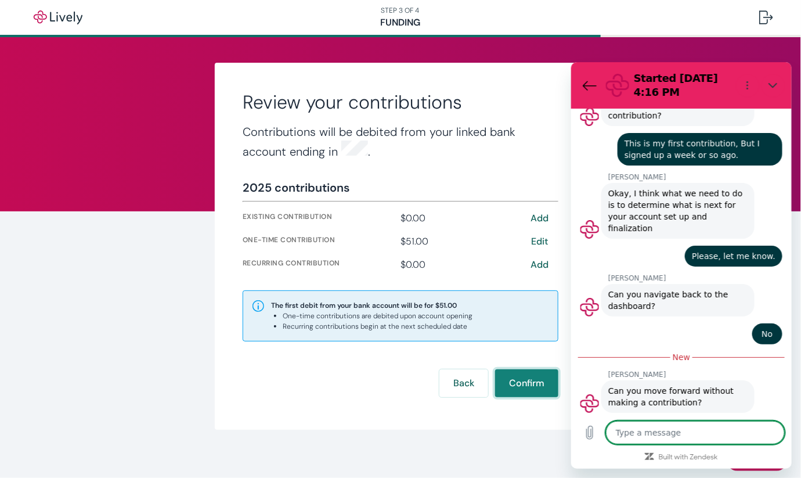
click at [524, 379] on button "Confirm" at bounding box center [526, 383] width 63 height 28
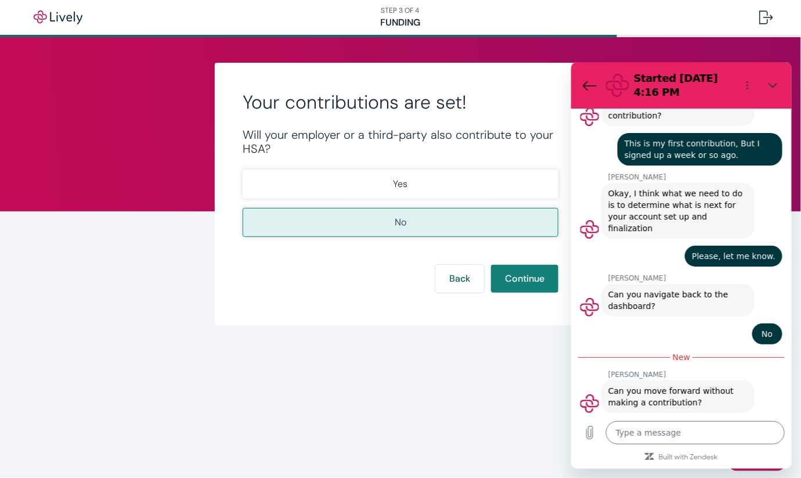
click at [399, 227] on p "No" at bounding box center [401, 222] width 12 height 14
click at [524, 277] on button "Continue" at bounding box center [524, 279] width 67 height 28
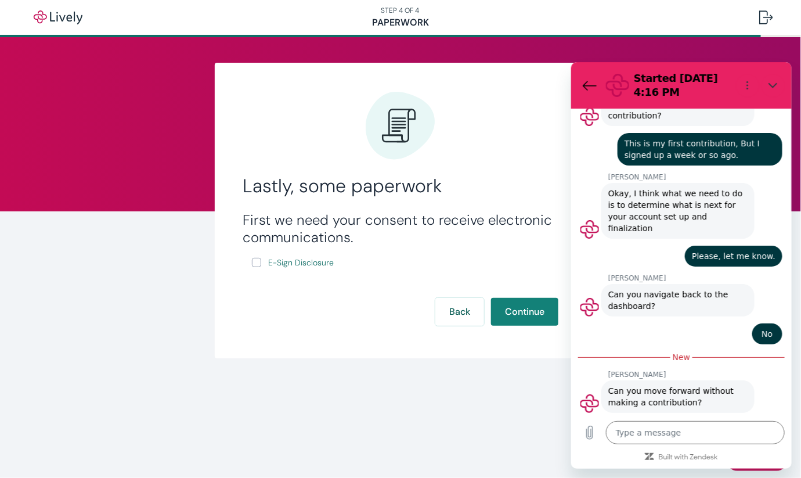
click at [257, 263] on input "E-Sign Disclosure" at bounding box center [256, 262] width 9 height 9
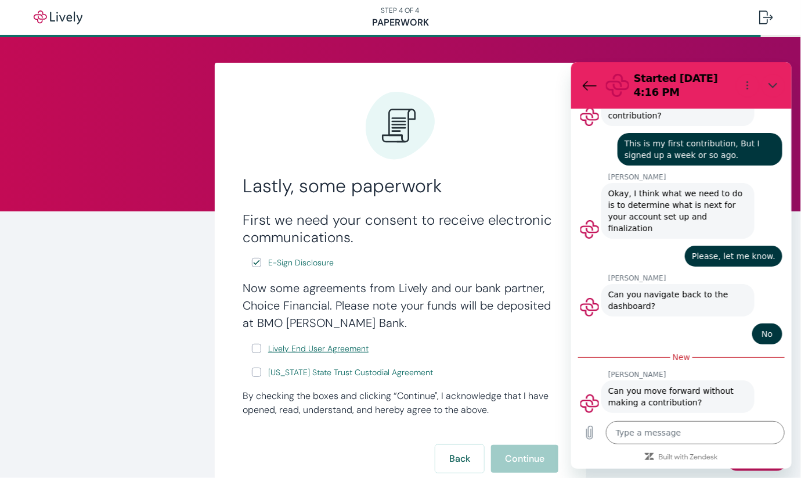
scroll to position [77, 0]
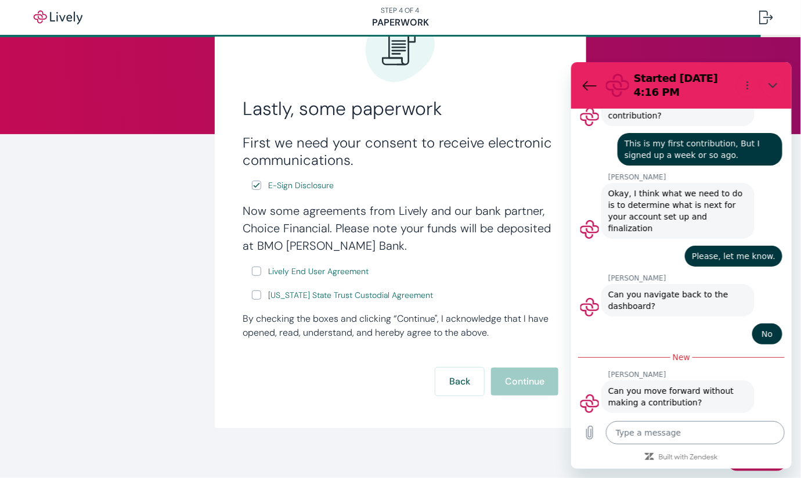
click at [628, 438] on textarea at bounding box center [695, 431] width 179 height 23
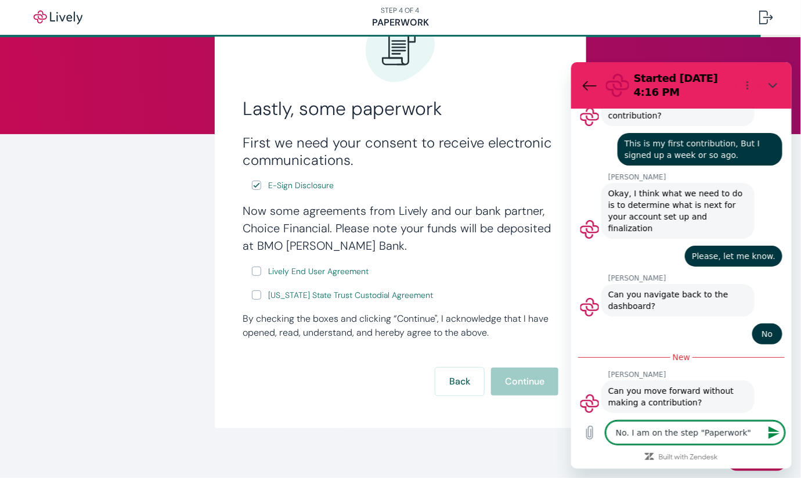
click at [776, 433] on icon "Send message" at bounding box center [773, 432] width 11 height 13
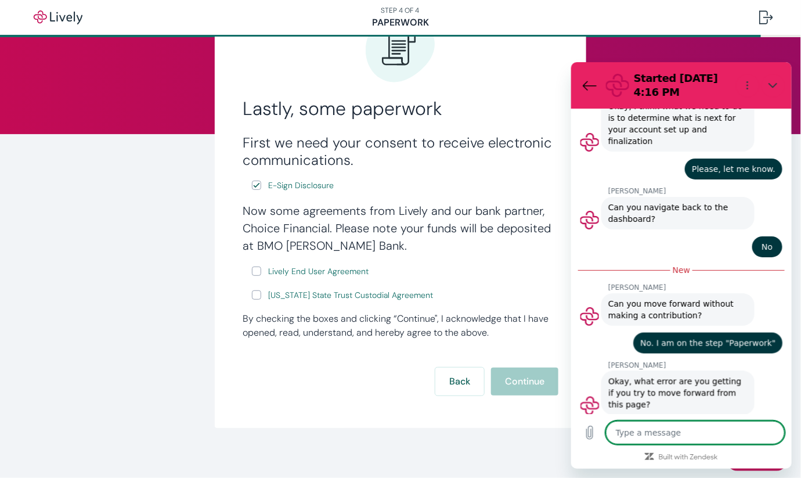
scroll to position [620, 0]
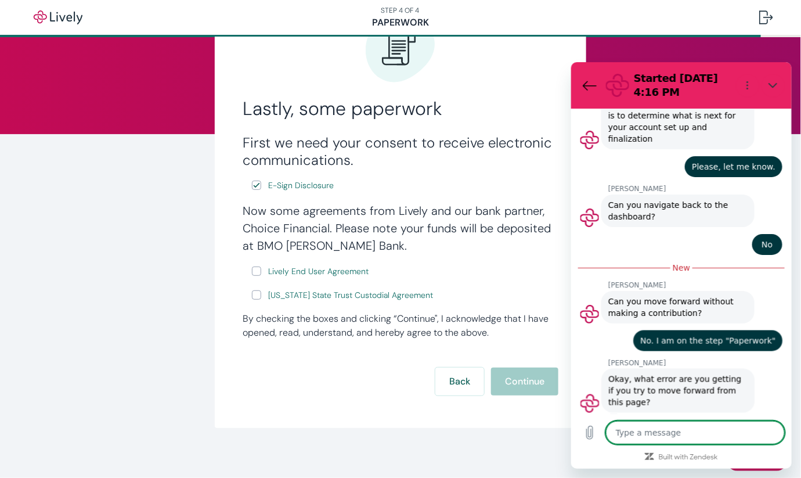
click at [253, 270] on input "Lively End User Agreement" at bounding box center [256, 271] width 9 height 9
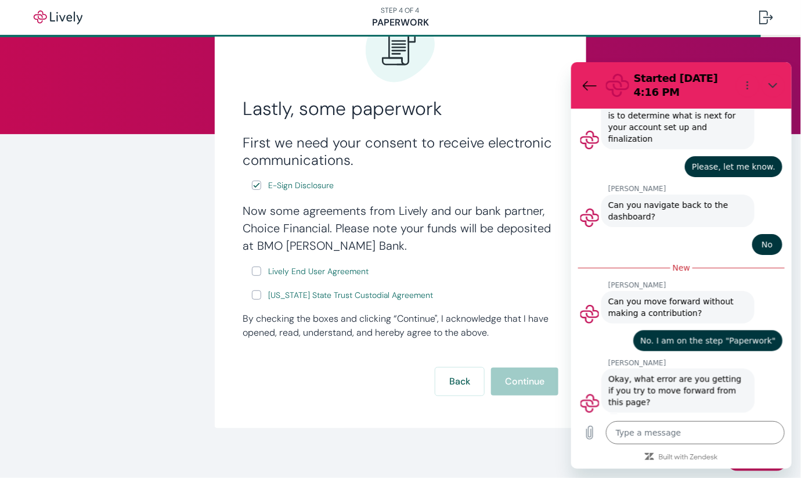
click at [252, 271] on input "Lively End User Agreement" at bounding box center [256, 271] width 9 height 9
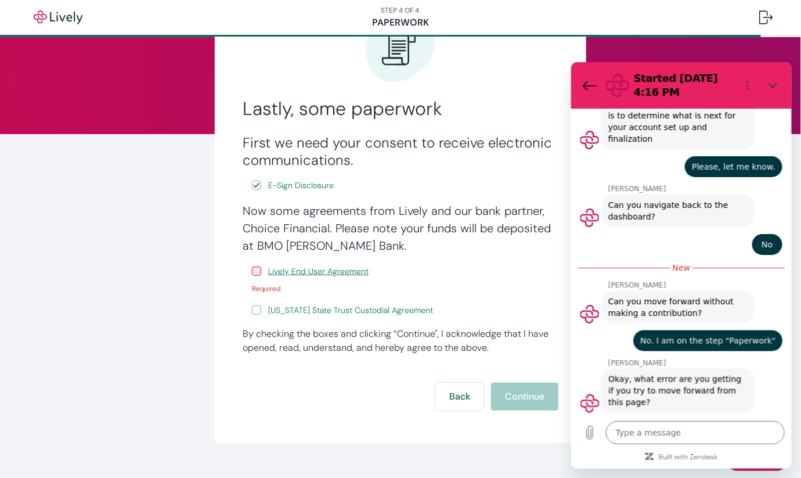
click at [279, 268] on span "Lively End User Agreement" at bounding box center [318, 271] width 100 height 12
click at [253, 269] on input "Lively End User Agreement" at bounding box center [256, 271] width 9 height 9
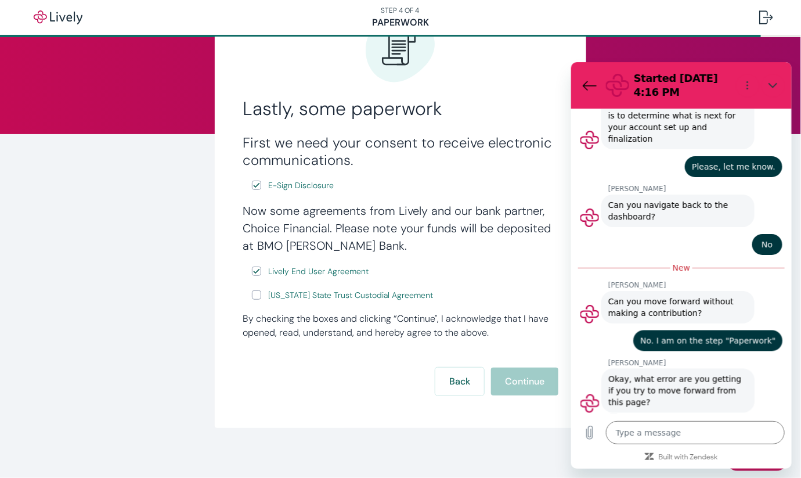
click at [523, 379] on div "Back Continue" at bounding box center [401, 382] width 316 height 28
click at [252, 296] on input "Wyoming State Trust Custodial Agreement" at bounding box center [256, 294] width 9 height 9
click at [252, 297] on input "Wyoming State Trust Custodial Agreement" at bounding box center [256, 294] width 9 height 9
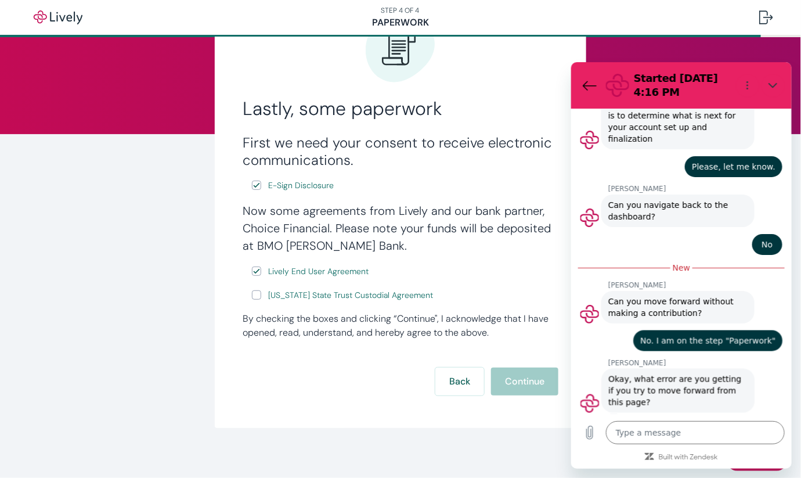
click at [252, 297] on input "Wyoming State Trust Custodial Agreement" at bounding box center [256, 294] width 9 height 9
click at [252, 293] on input "Wyoming State Trust Custodial Agreement" at bounding box center [256, 294] width 9 height 9
drag, startPoint x: 251, startPoint y: 293, endPoint x: 245, endPoint y: 279, distance: 15.9
click at [252, 269] on input "Lively End User Agreement" at bounding box center [256, 271] width 9 height 9
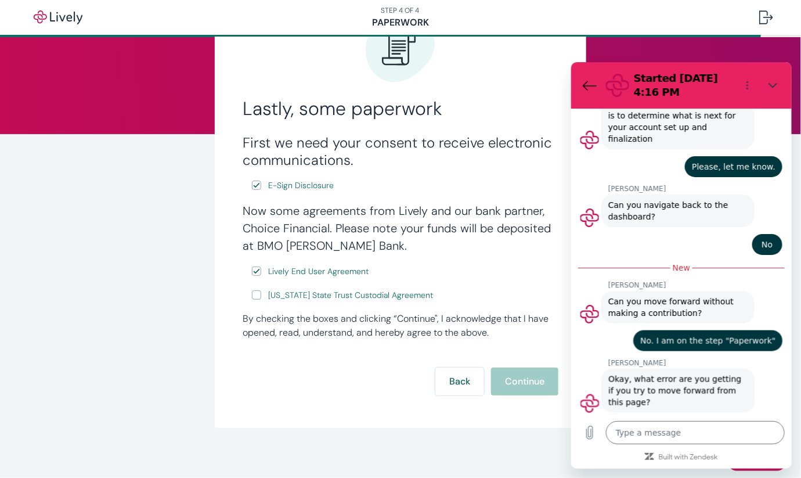
click at [252, 269] on input "Lively End User Agreement" at bounding box center [256, 271] width 9 height 9
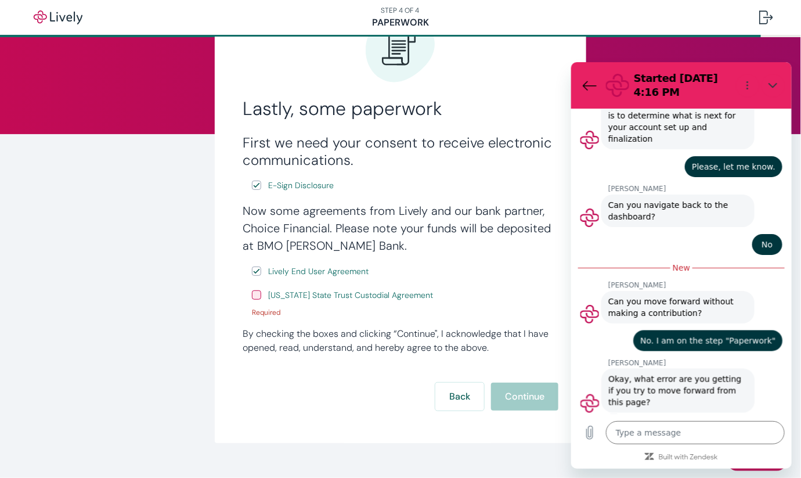
drag, startPoint x: 245, startPoint y: 279, endPoint x: 239, endPoint y: 271, distance: 10.0
click at [252, 272] on input "Lively End User Agreement" at bounding box center [256, 271] width 9 height 9
drag, startPoint x: 239, startPoint y: 271, endPoint x: 251, endPoint y: 296, distance: 28.1
click at [252, 296] on input "Wyoming State Trust Custodial Agreement" at bounding box center [256, 294] width 9 height 9
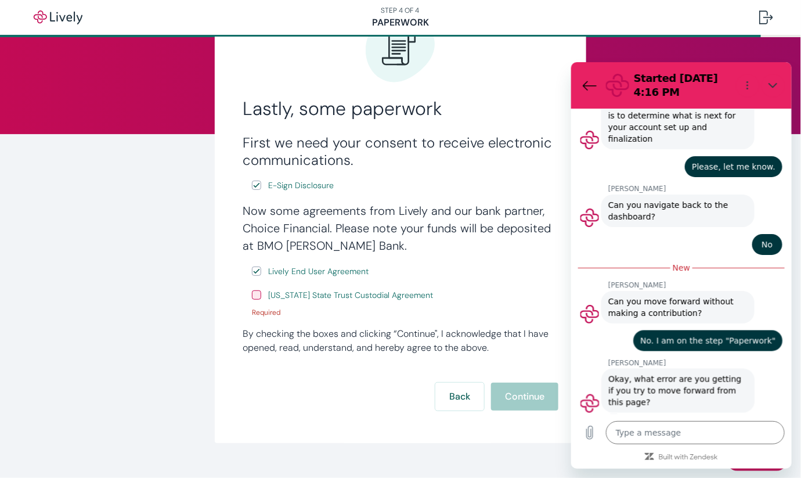
click at [252, 296] on input "Wyoming State Trust Custodial Agreement" at bounding box center [256, 294] width 9 height 9
click at [252, 294] on input "Wyoming State Trust Custodial Agreement" at bounding box center [256, 294] width 9 height 9
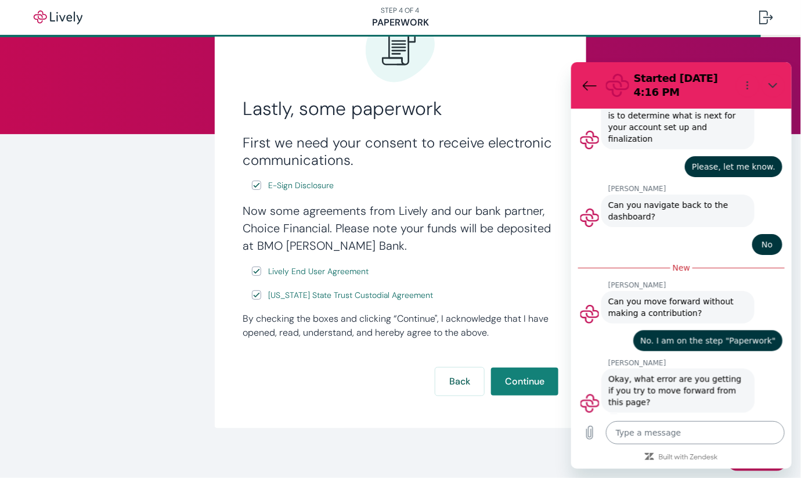
click at [650, 430] on textarea at bounding box center [695, 431] width 179 height 23
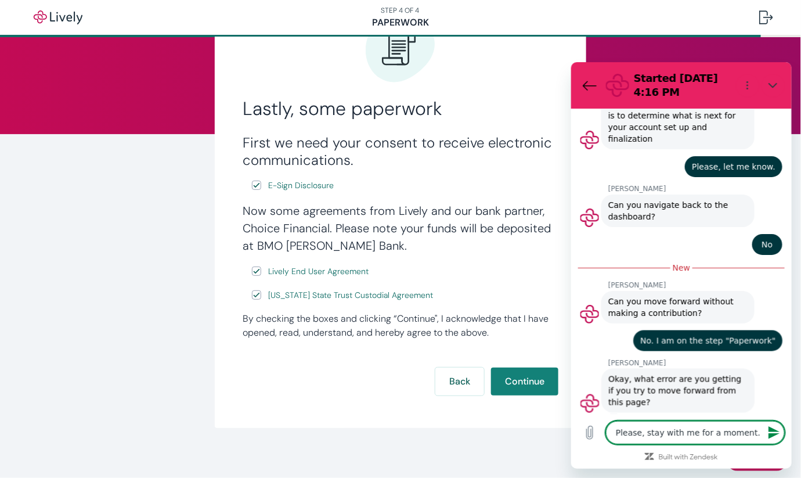
click at [775, 432] on icon "Send message" at bounding box center [774, 432] width 14 height 14
click at [775, 432] on textarea "Please, stay with me for a moment." at bounding box center [695, 431] width 179 height 23
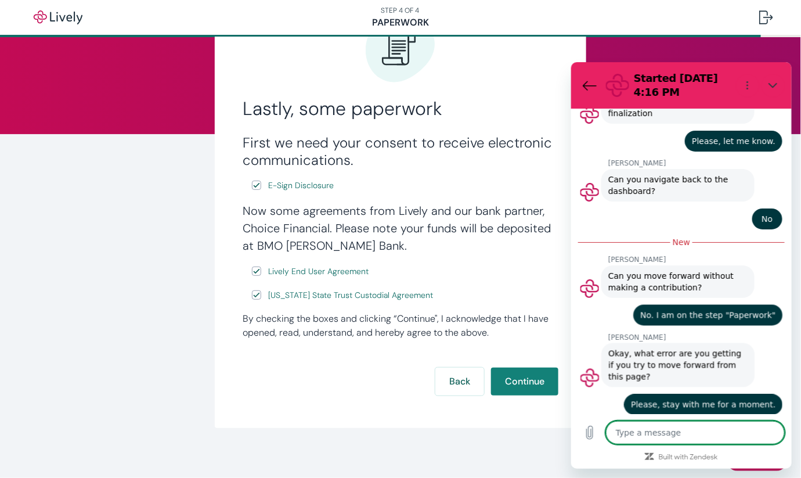
scroll to position [647, 0]
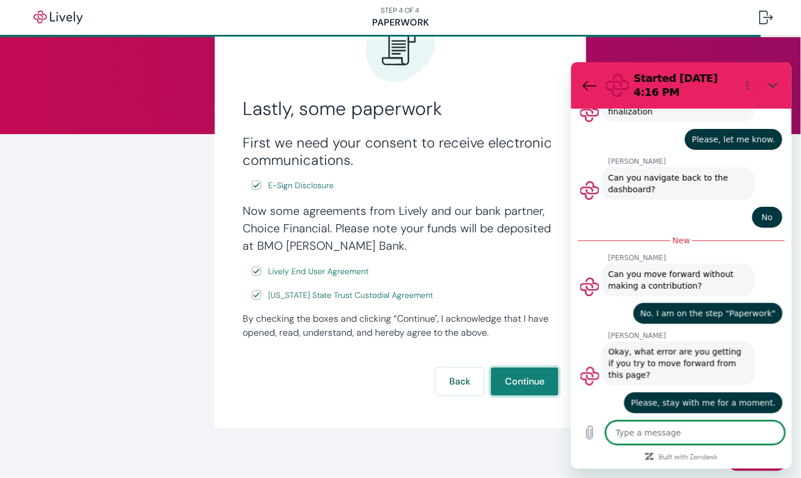
drag, startPoint x: 525, startPoint y: 379, endPoint x: 516, endPoint y: 404, distance: 26.1
click at [526, 379] on button "Continue" at bounding box center [524, 382] width 67 height 28
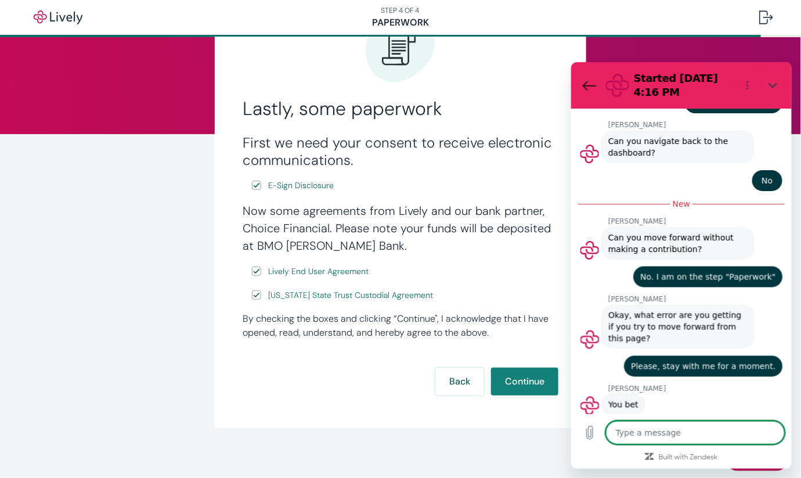
scroll to position [686, 0]
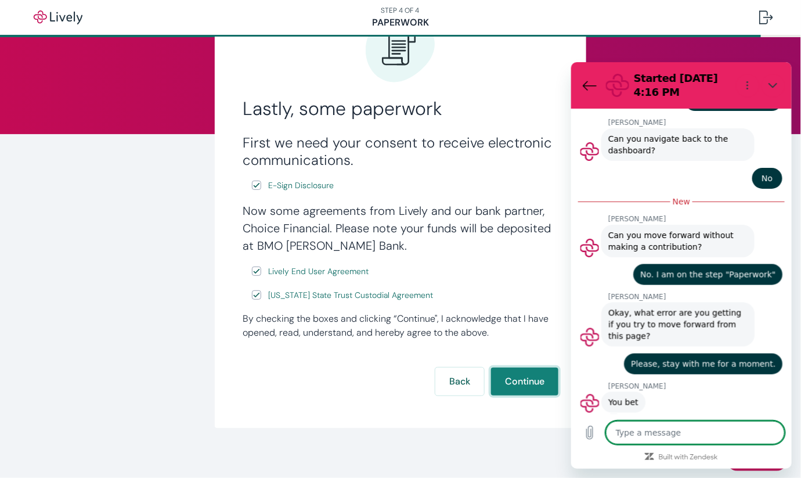
click at [521, 381] on button "Continue" at bounding box center [524, 382] width 67 height 28
